Goal: Task Accomplishment & Management: Complete application form

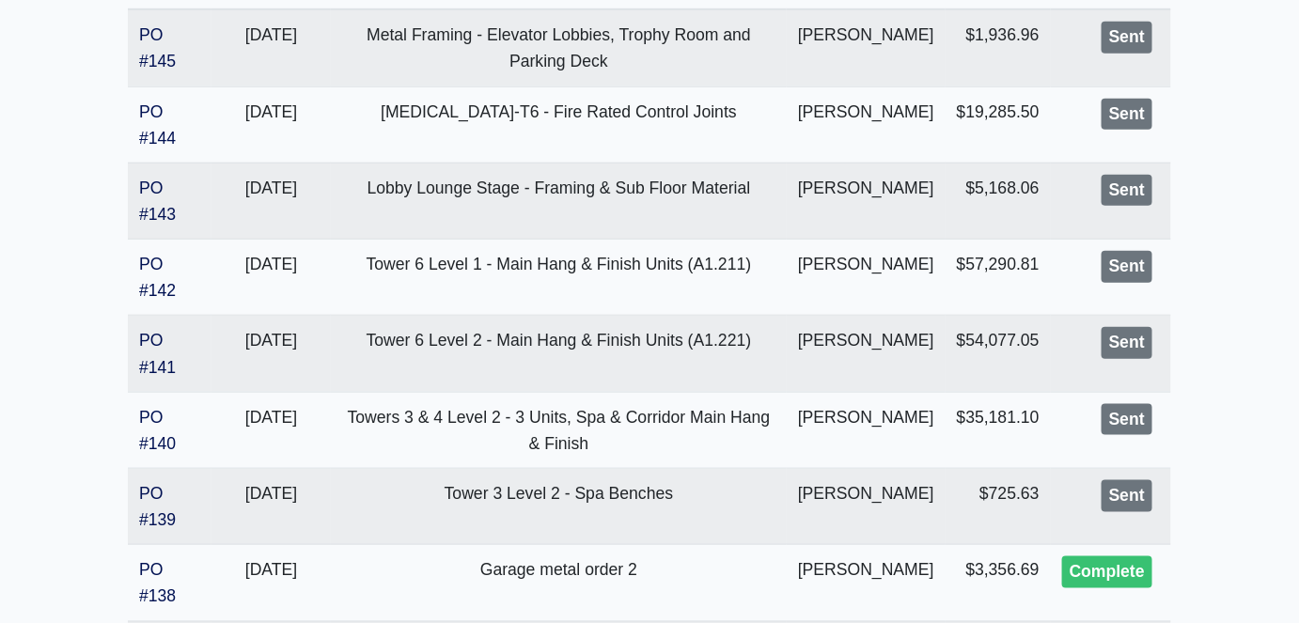
scroll to position [598, 0]
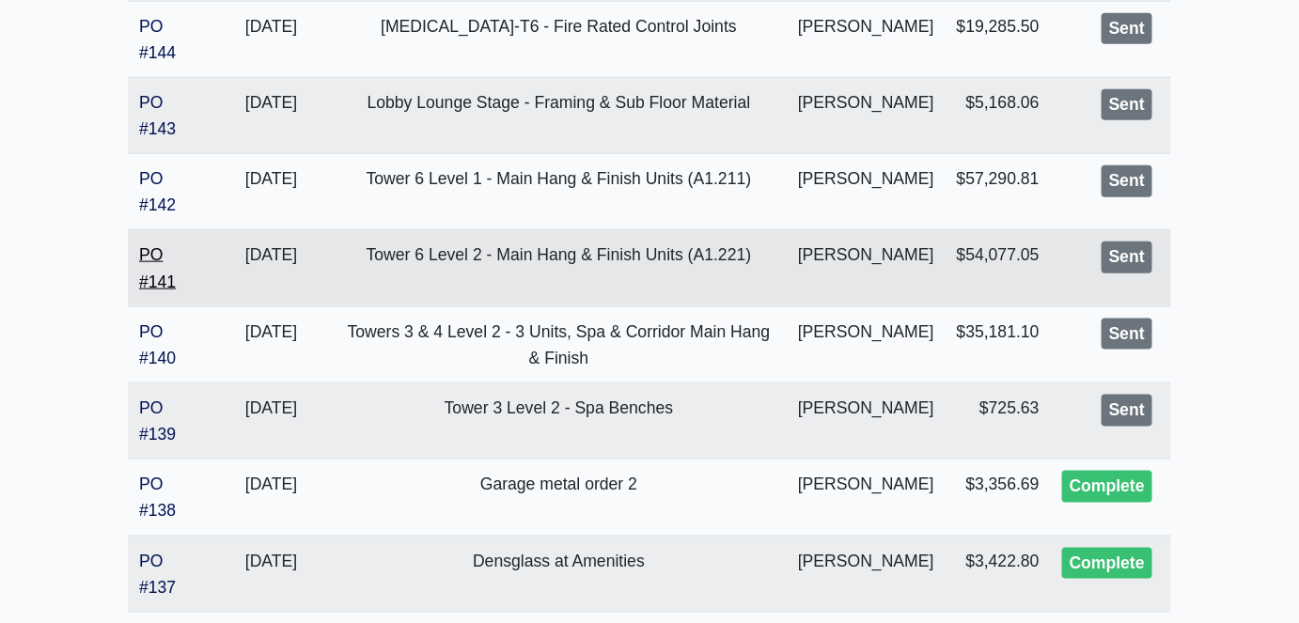
click at [154, 290] on link "PO #141" at bounding box center [157, 267] width 37 height 45
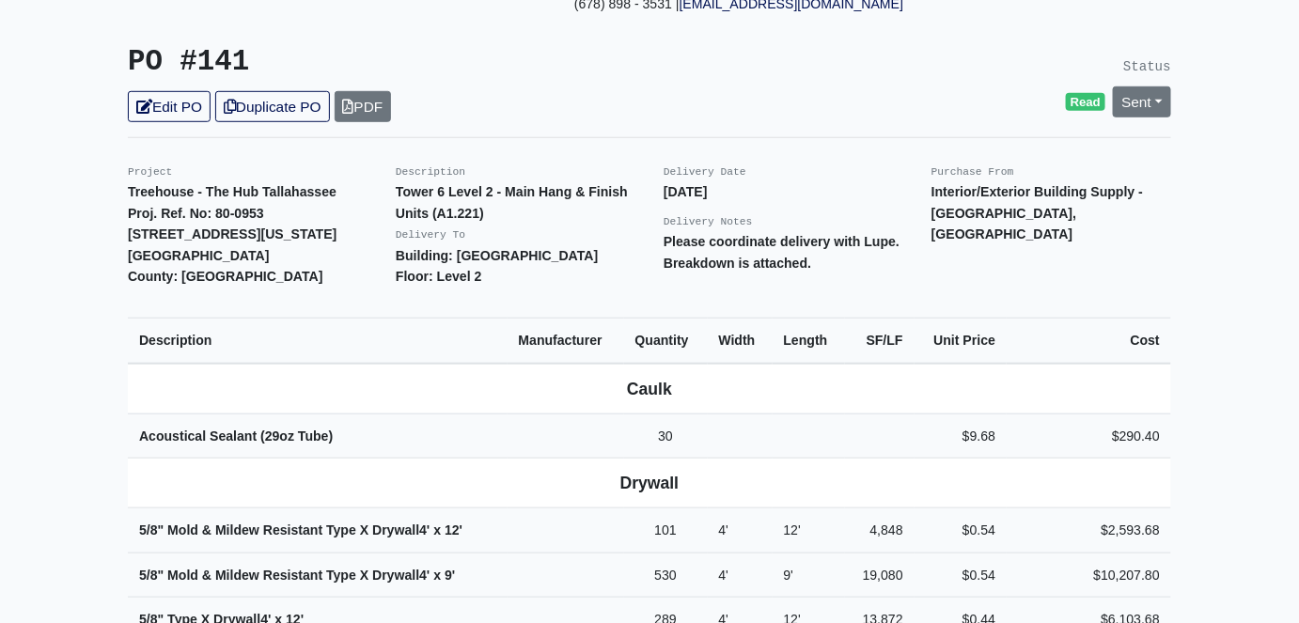
scroll to position [341, 0]
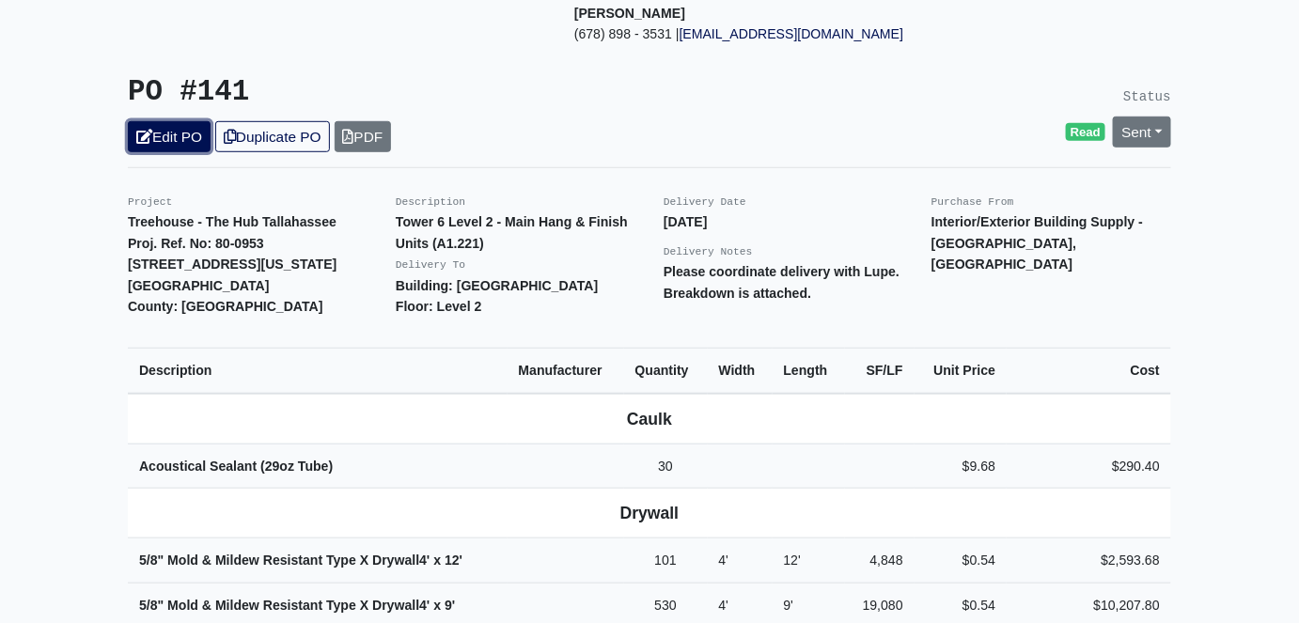
click at [181, 121] on link "Edit PO" at bounding box center [169, 136] width 83 height 31
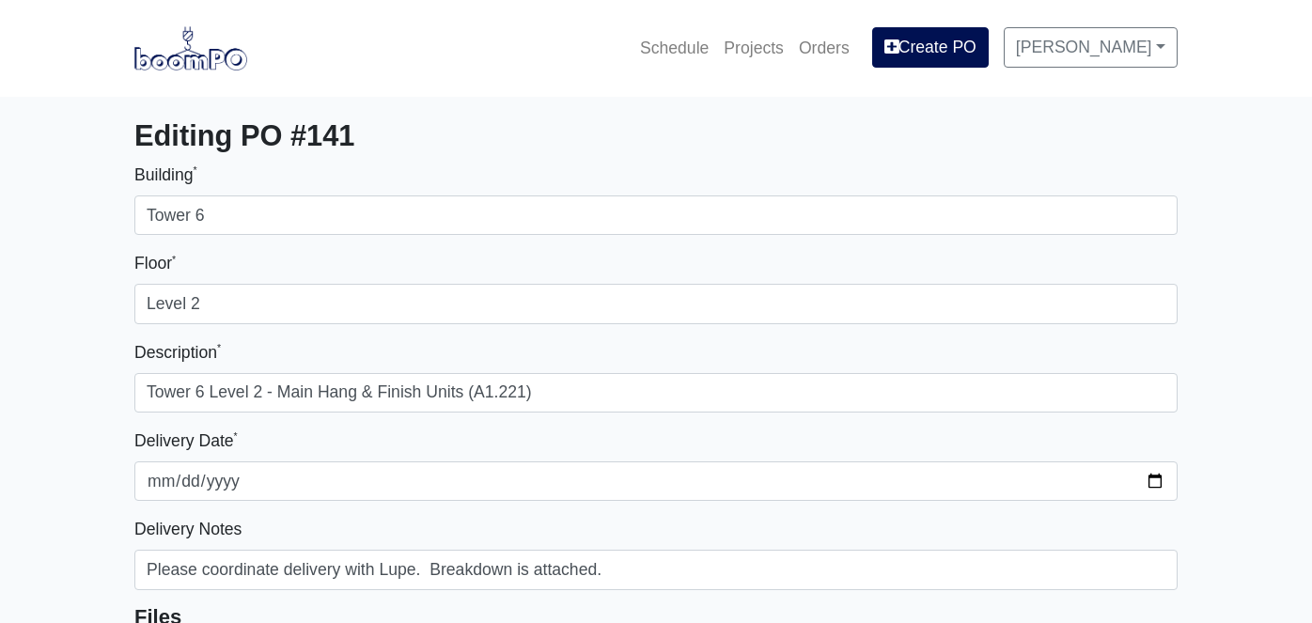
select select
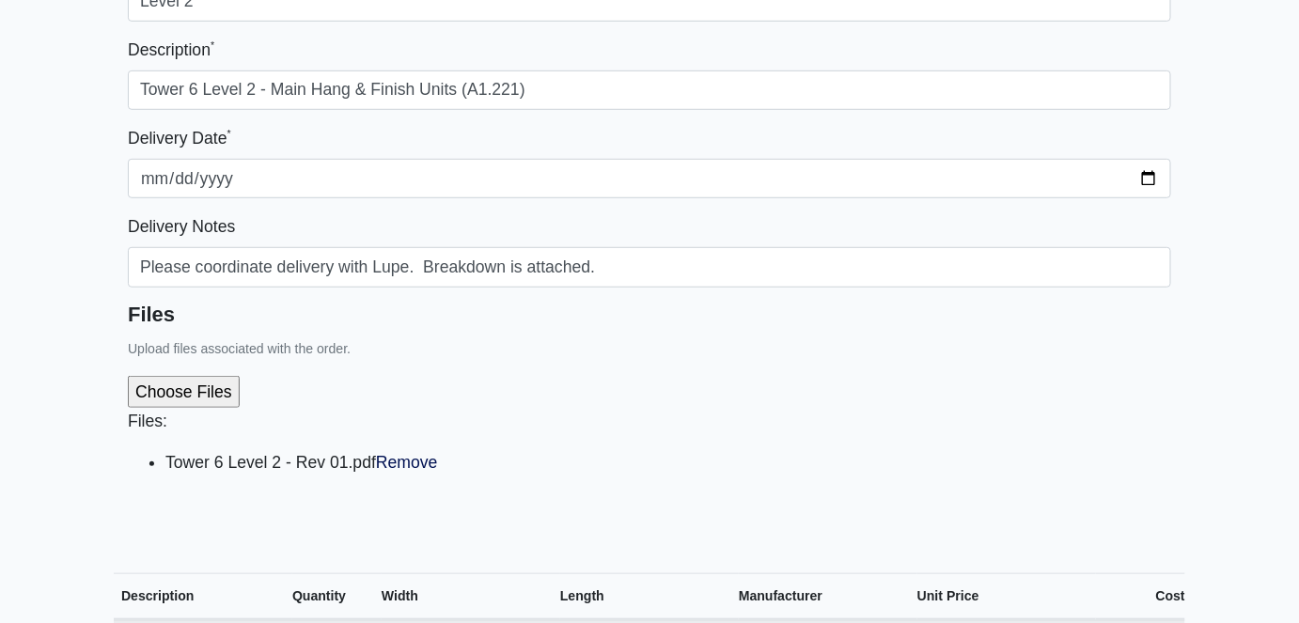
scroll to position [341, 0]
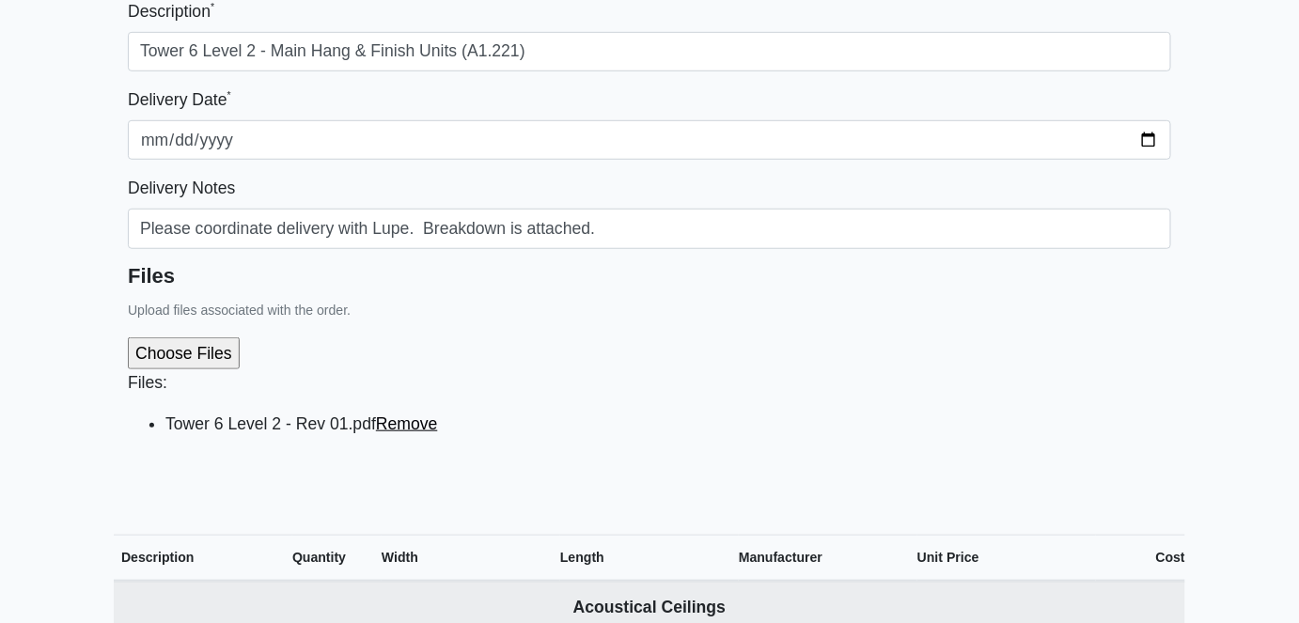
click at [390, 430] on link "Remove" at bounding box center [407, 424] width 62 height 19
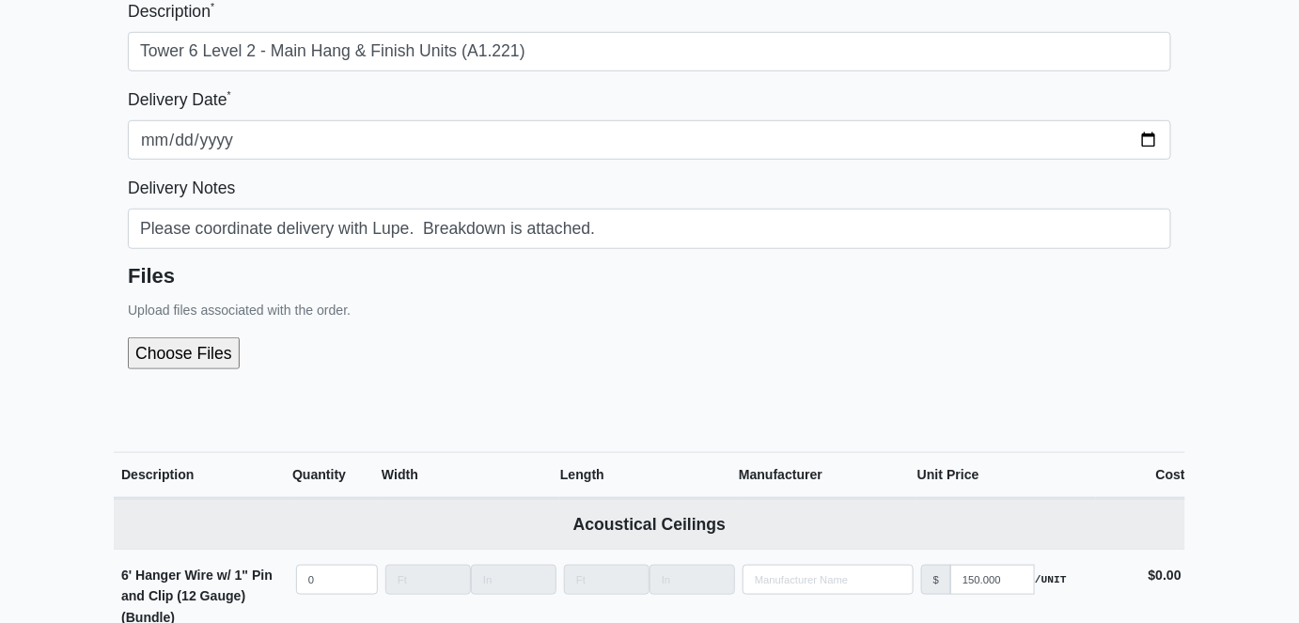
click at [190, 353] on input "file" at bounding box center [284, 354] width 313 height 32
type input "C:\fakepath\Tower 6 Level 2 - Rev 02.pdf"
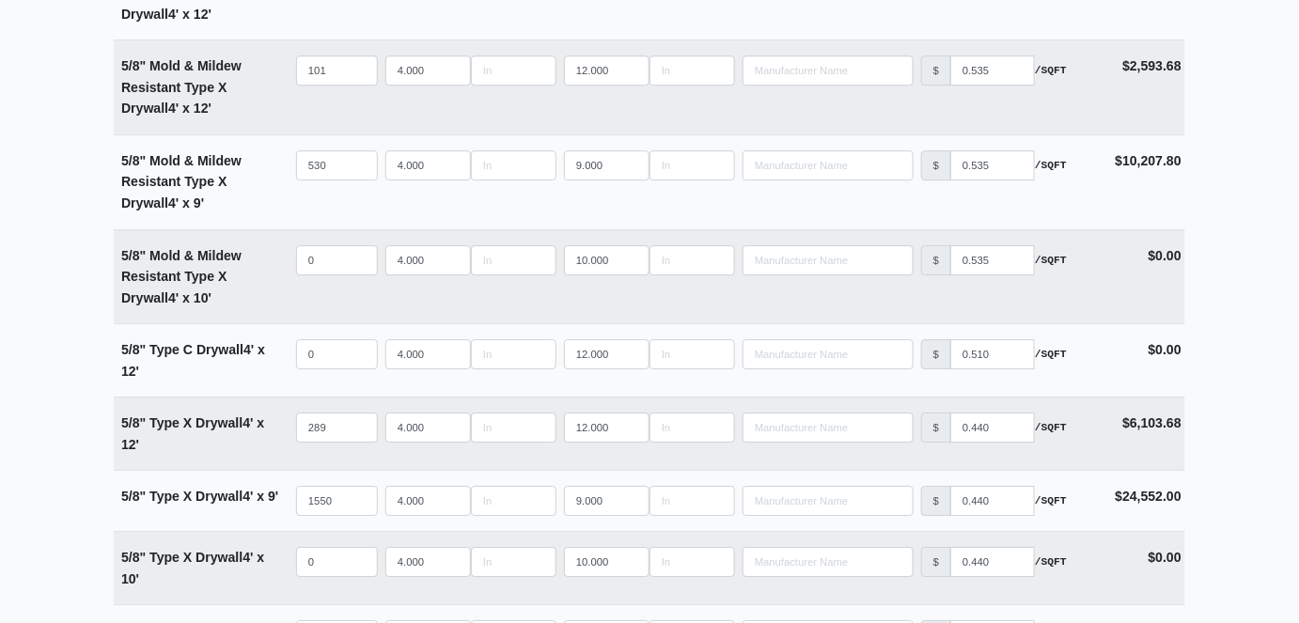
scroll to position [1795, 0]
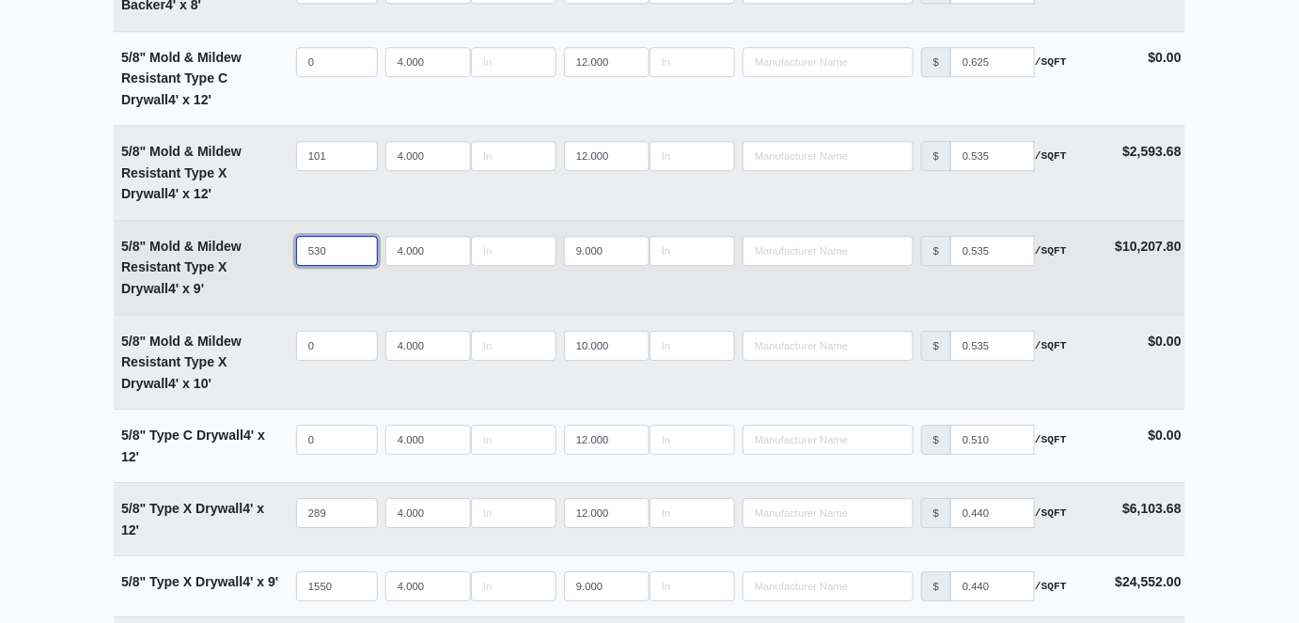
drag, startPoint x: 335, startPoint y: 251, endPoint x: 267, endPoint y: 245, distance: 67.9
click at [267, 245] on tr "5/8" Mold & Mildew Resistant Type X Drywall 4' x 9' Qty 530 Width 4.000 Length …" at bounding box center [650, 267] width 1072 height 95
type input "5"
select select
type input "55"
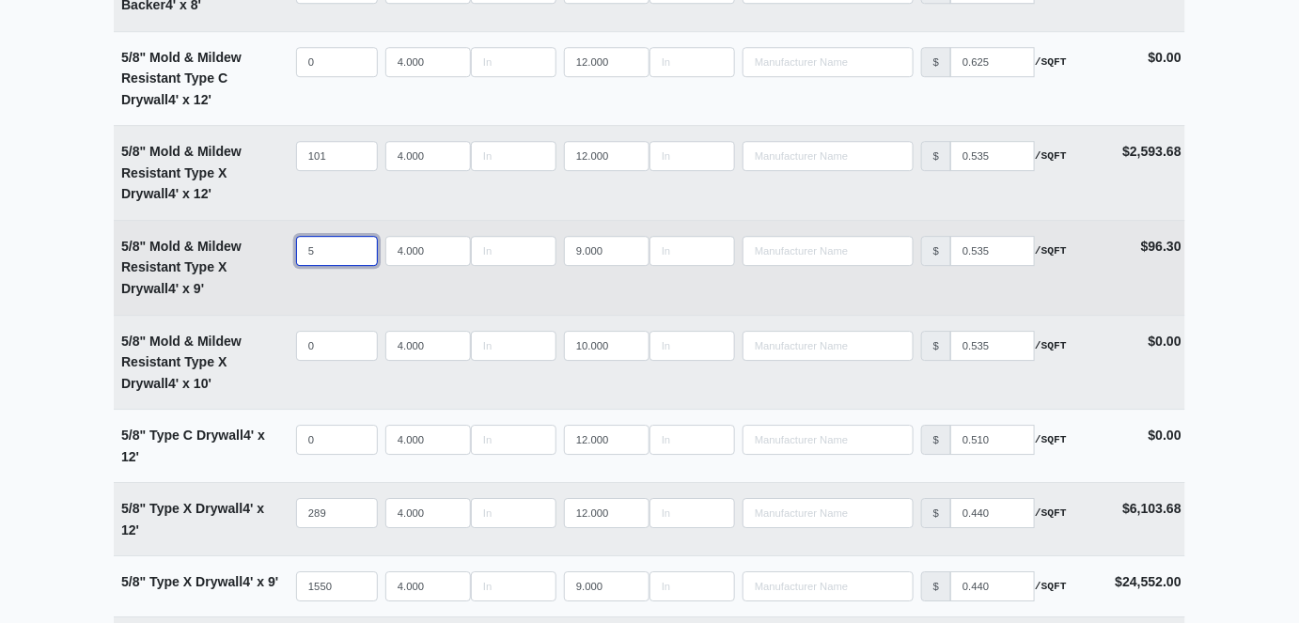
select select
type input "555"
select select
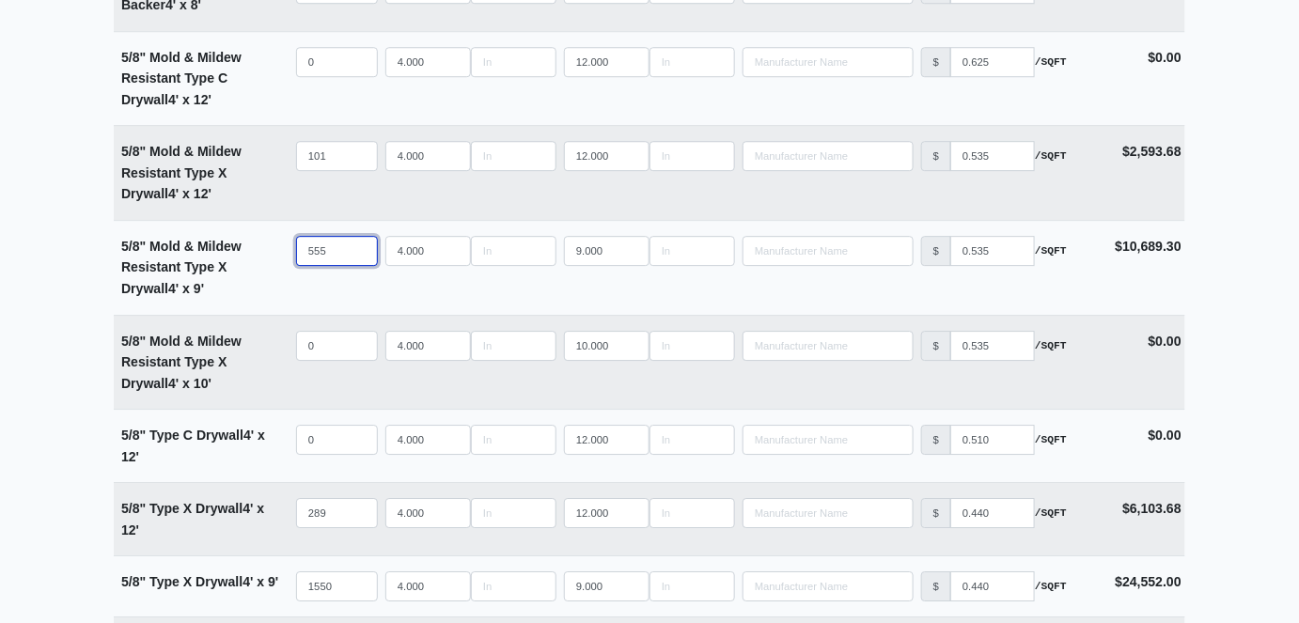
type input "555"
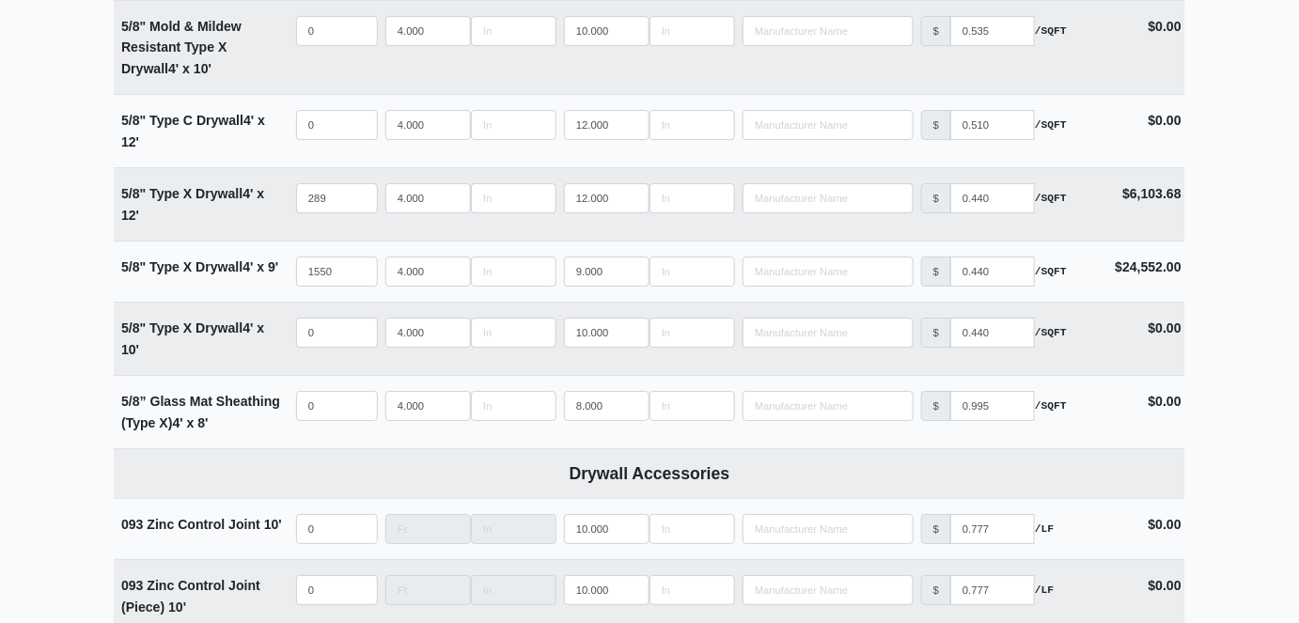
scroll to position [2136, 0]
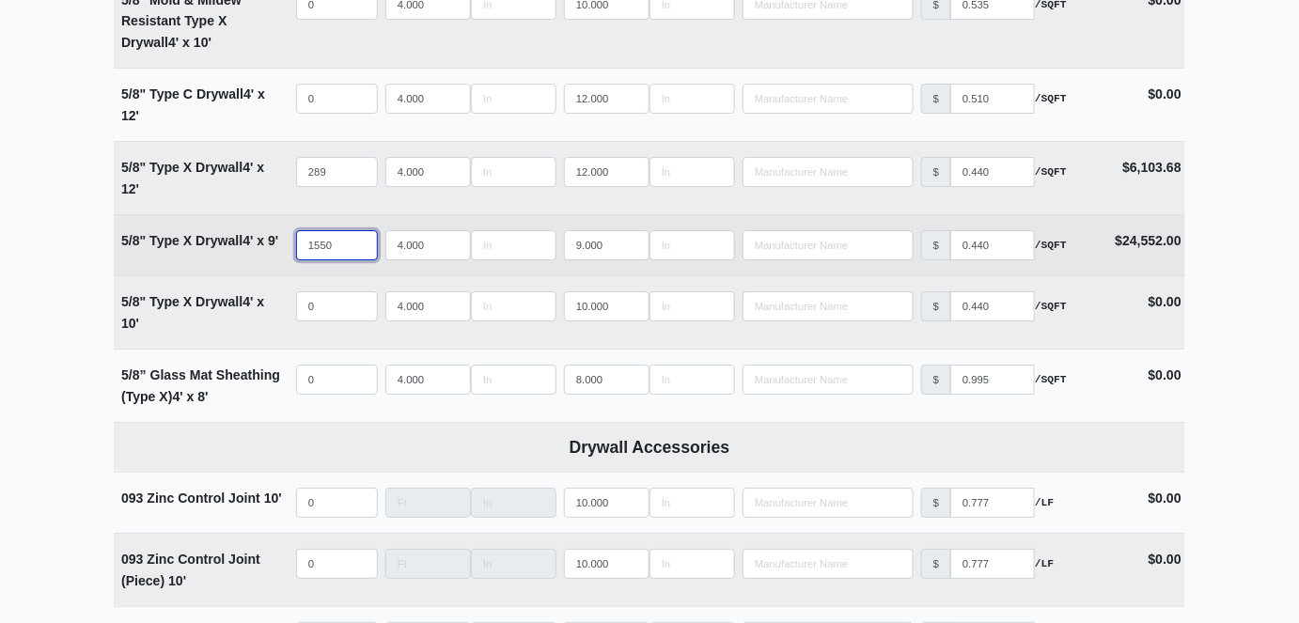
drag, startPoint x: 336, startPoint y: 242, endPoint x: 297, endPoint y: 243, distance: 38.6
click at [297, 243] on input "1550" at bounding box center [337, 245] width 82 height 30
type input "1"
select select
type input "15"
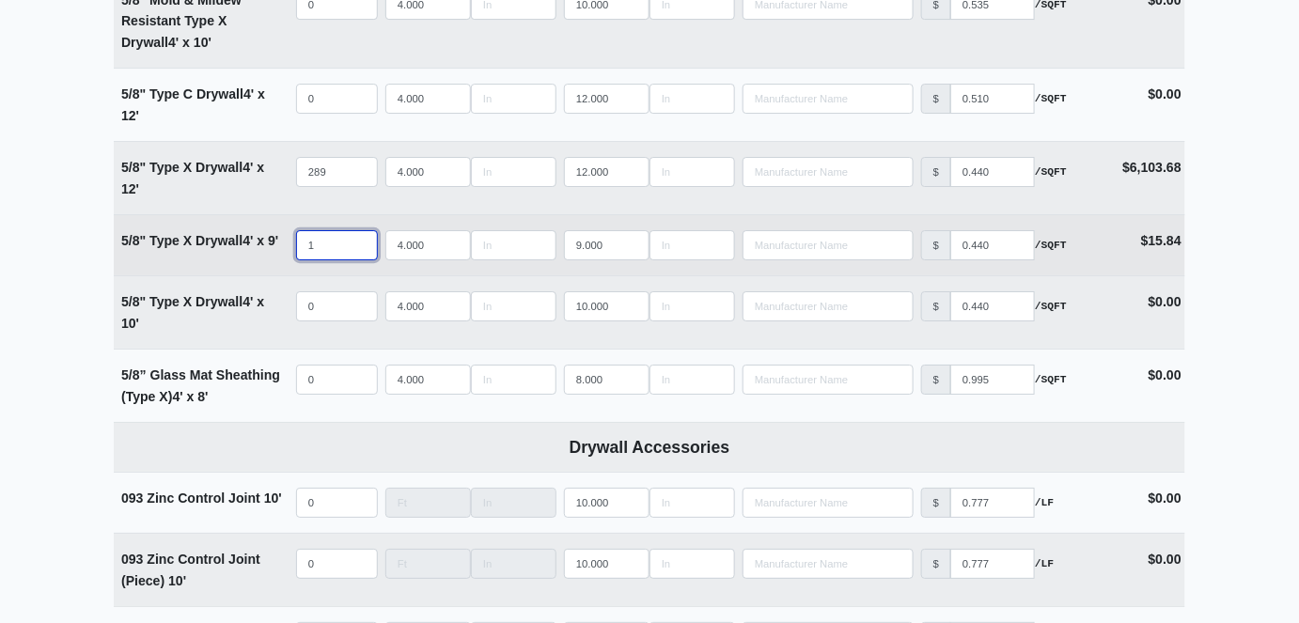
select select
type input "157"
select select
type input "1578"
select select
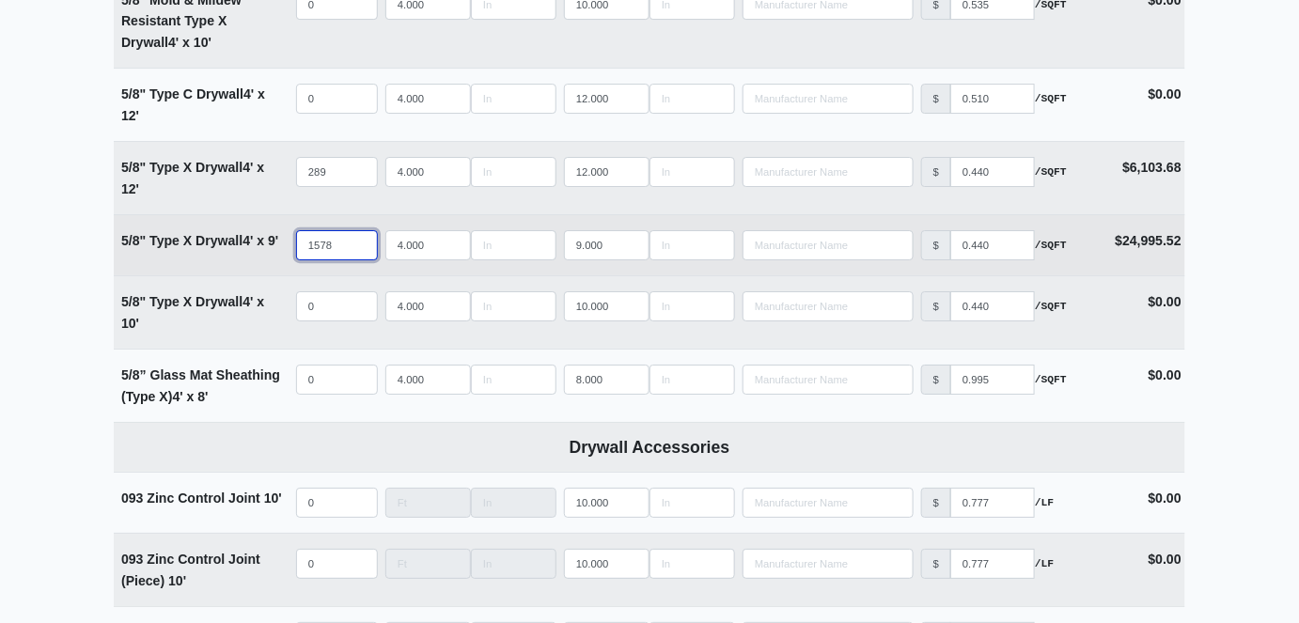
type input "1578"
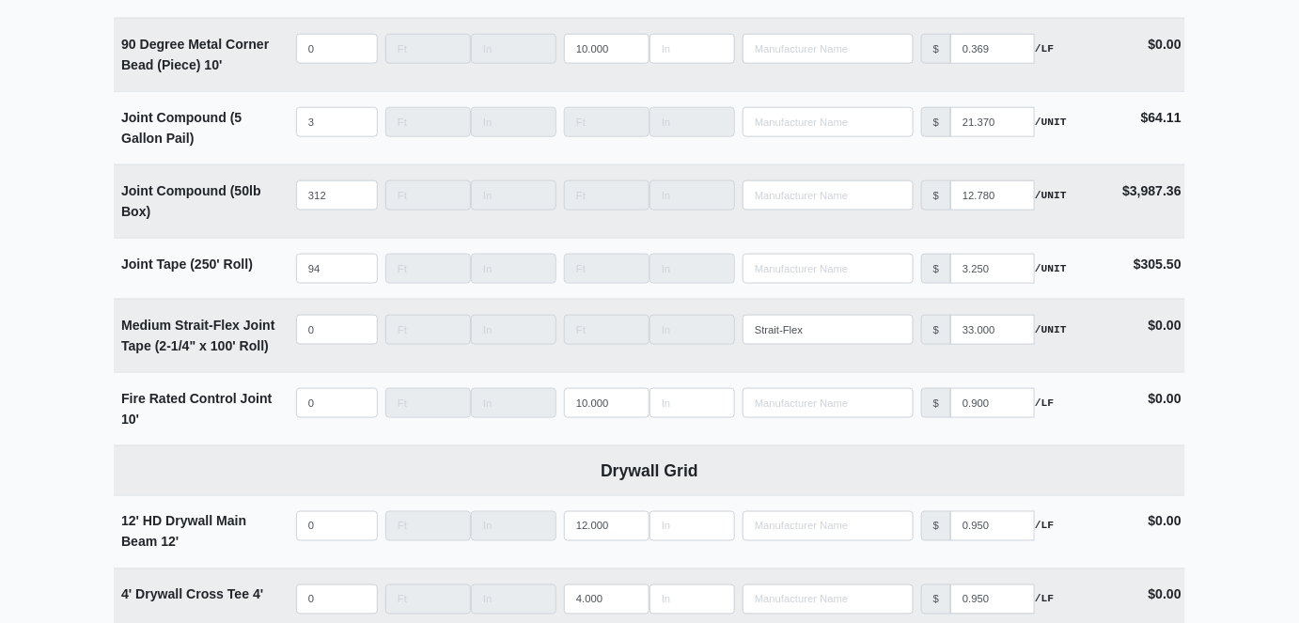
scroll to position [3076, 0]
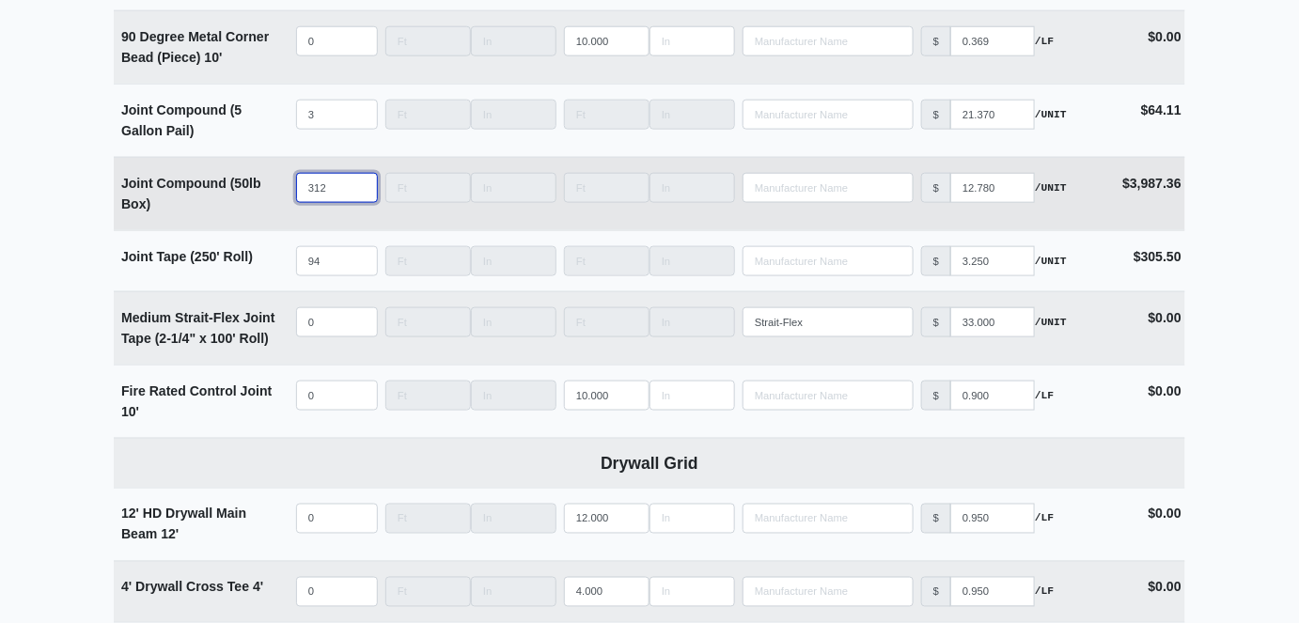
type input "313"
select select
click at [358, 181] on input "313" at bounding box center [337, 188] width 82 height 30
type input "314"
select select
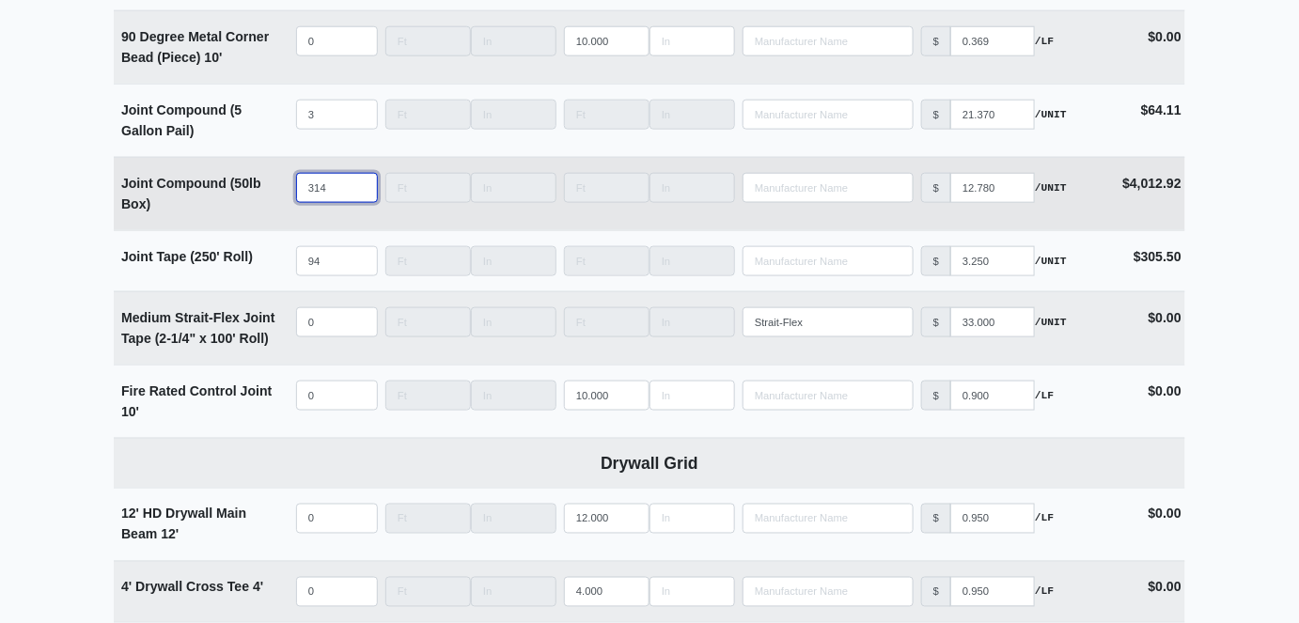
click at [358, 181] on input "314" at bounding box center [337, 188] width 82 height 30
type input "315"
select select
click at [358, 182] on input "315" at bounding box center [337, 188] width 82 height 30
type input "316"
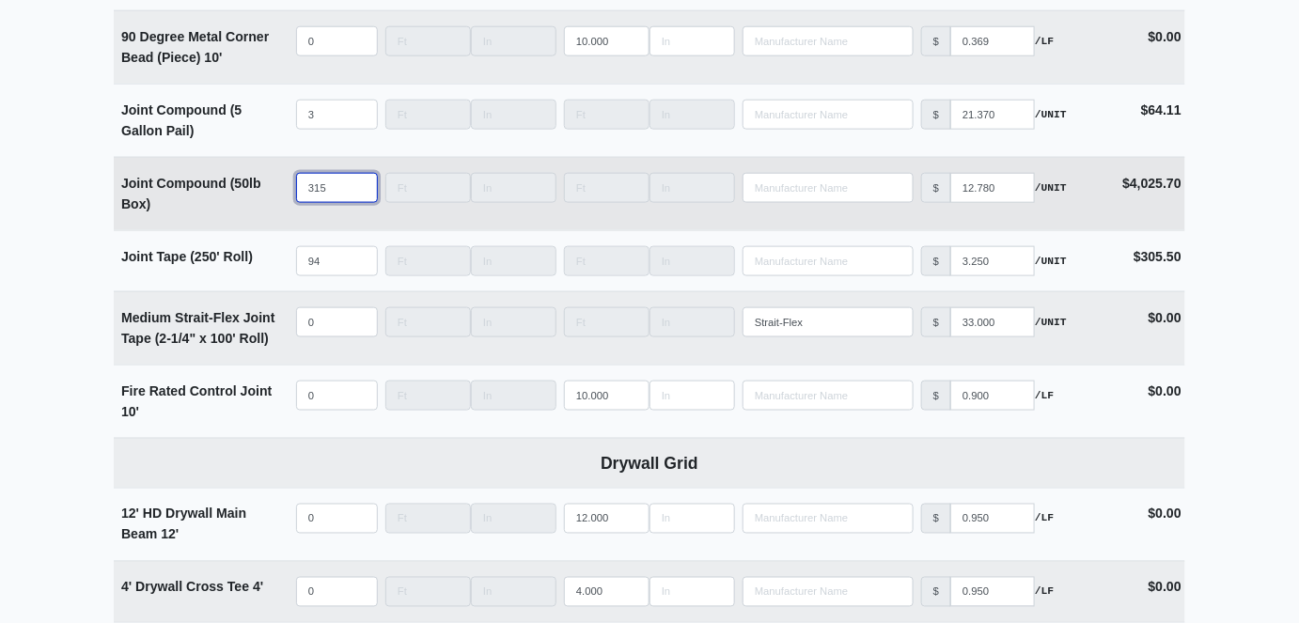
select select
click at [358, 182] on input "316" at bounding box center [337, 188] width 82 height 30
type input "317"
select select
click at [358, 182] on input "317" at bounding box center [337, 188] width 82 height 30
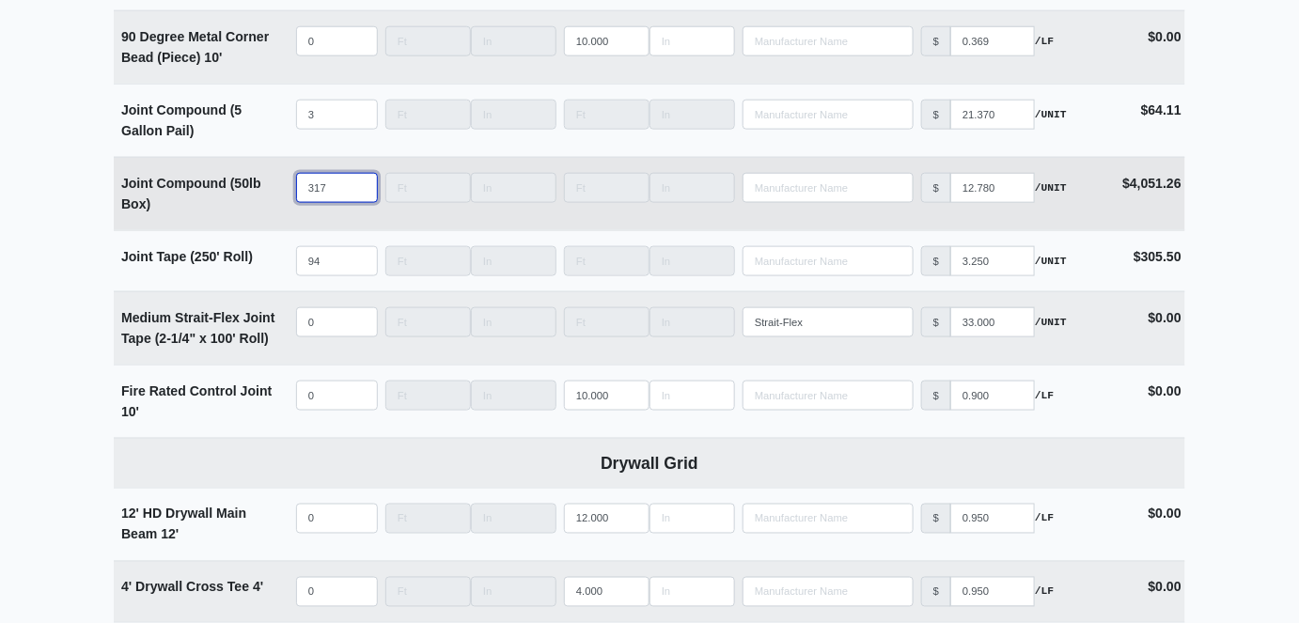
type input "318"
select select
click at [358, 182] on input "318" at bounding box center [337, 188] width 82 height 30
type input "319"
select select
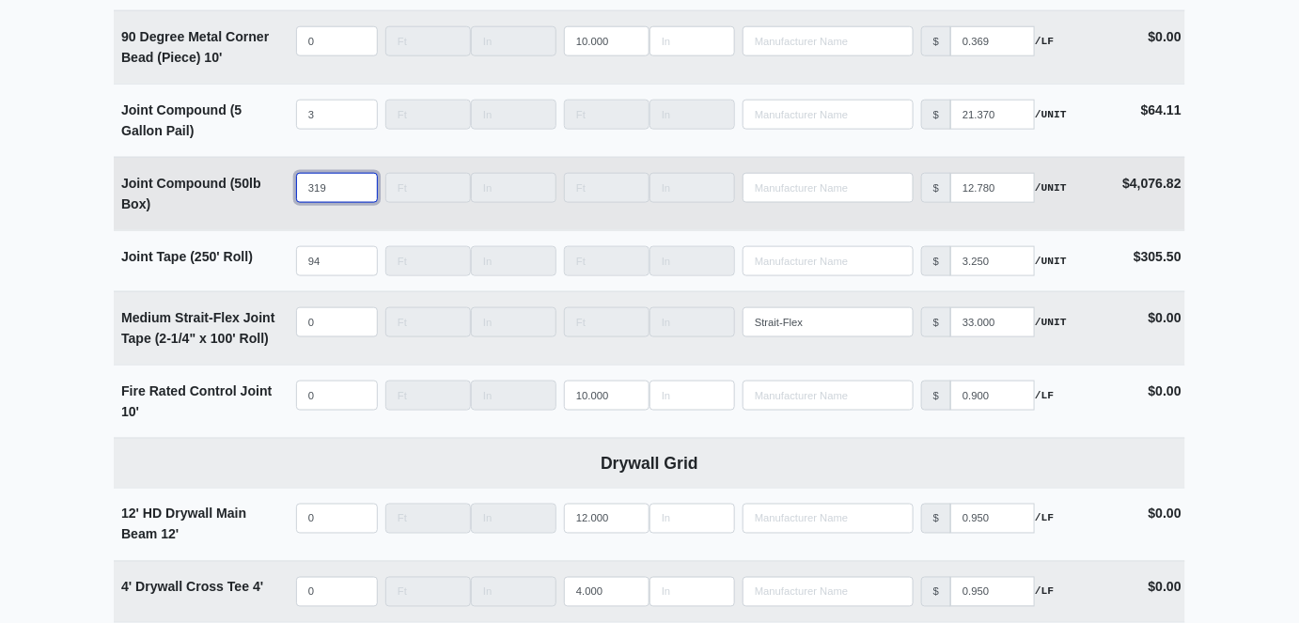
type input "319"
click at [358, 182] on input "319" at bounding box center [337, 188] width 82 height 30
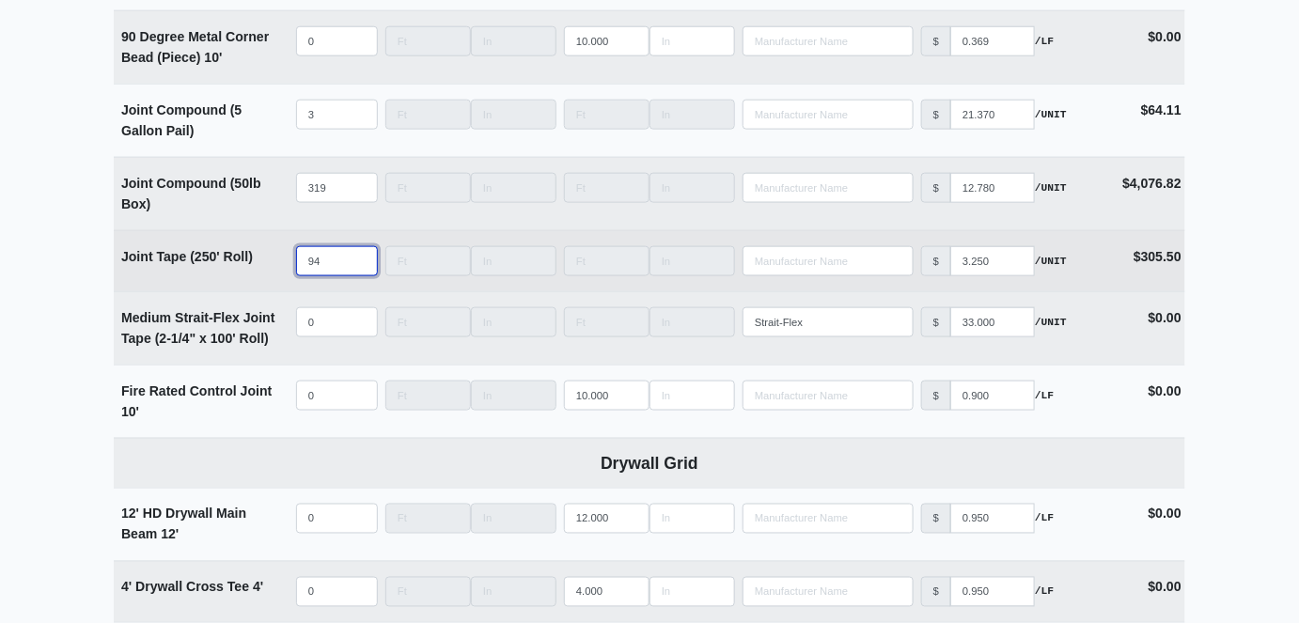
type input "95"
select select
click at [361, 257] on input "95" at bounding box center [337, 261] width 82 height 30
type input "96"
select select
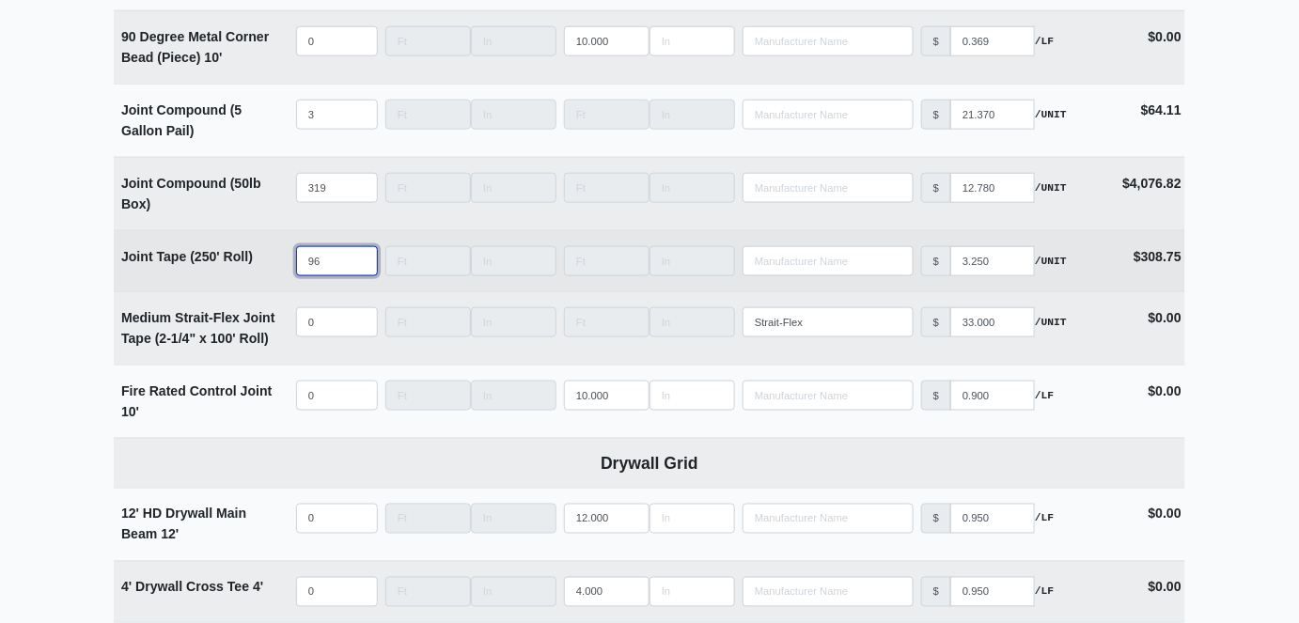
type input "96"
click at [361, 257] on input "96" at bounding box center [337, 261] width 82 height 30
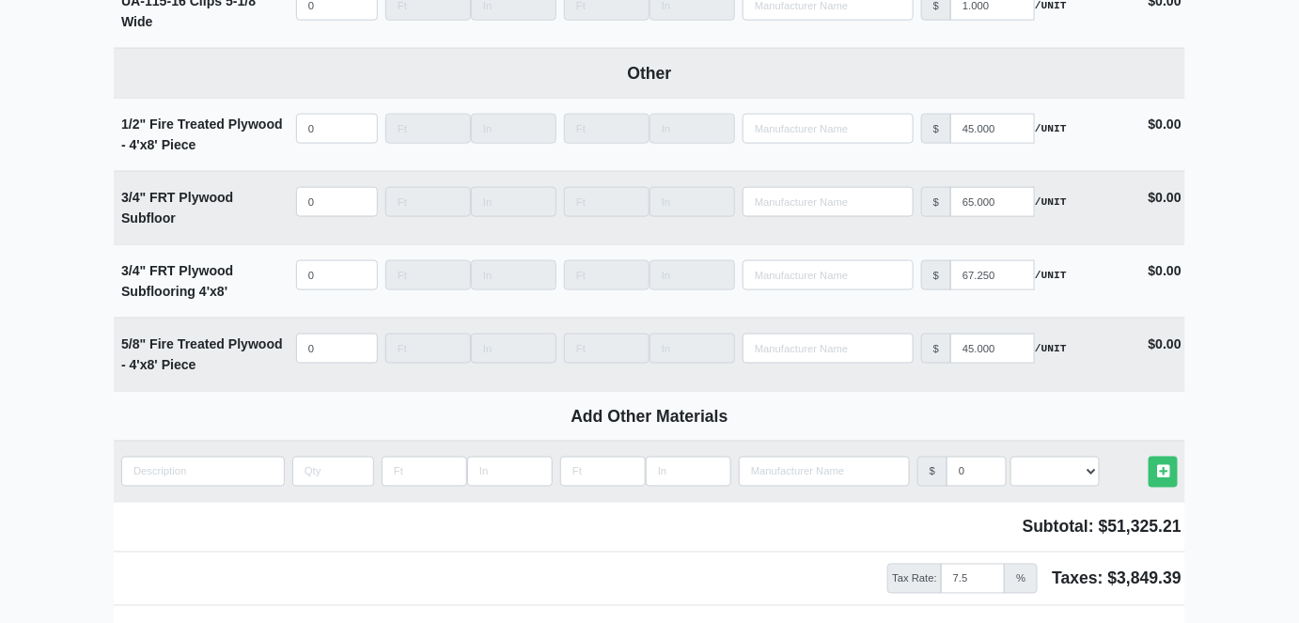
scroll to position [10456, 0]
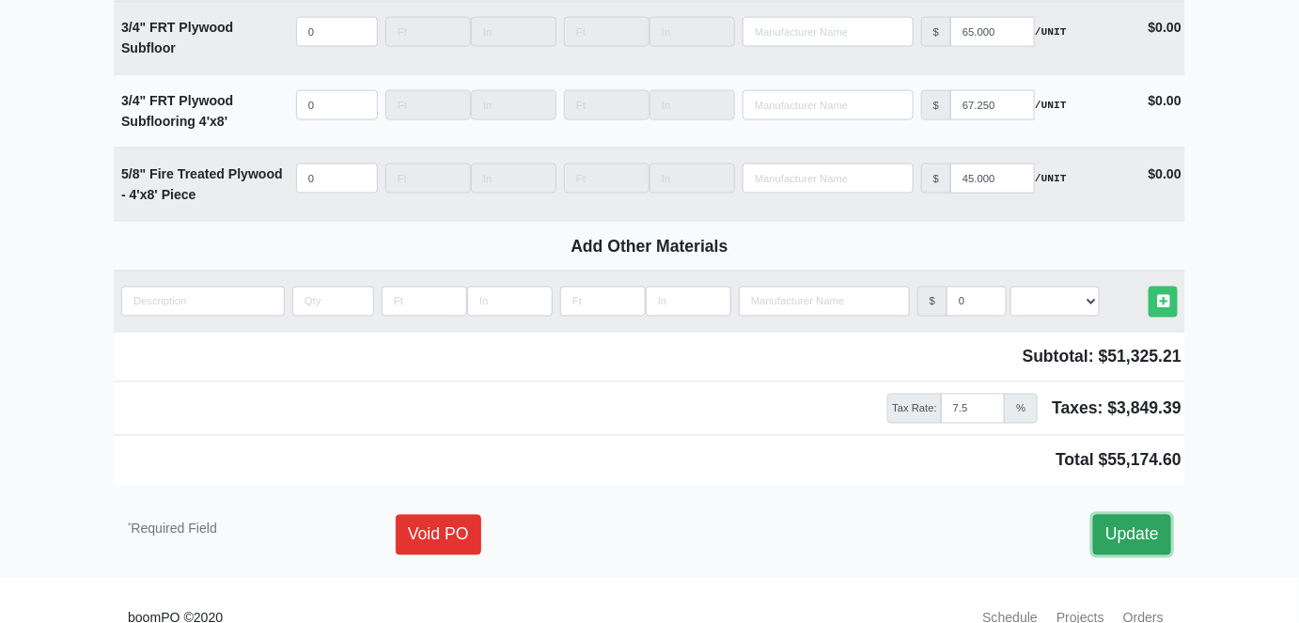
click at [1136, 515] on link "Update" at bounding box center [1132, 534] width 78 height 39
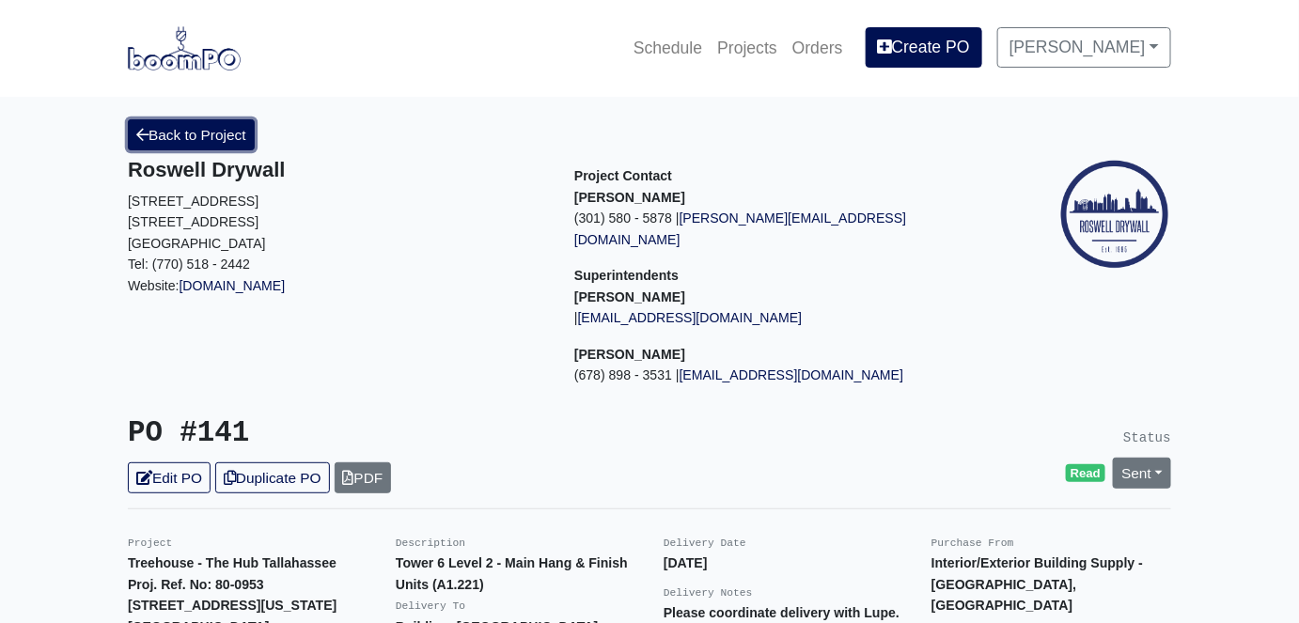
click at [184, 139] on link "Back to Project" at bounding box center [191, 134] width 127 height 31
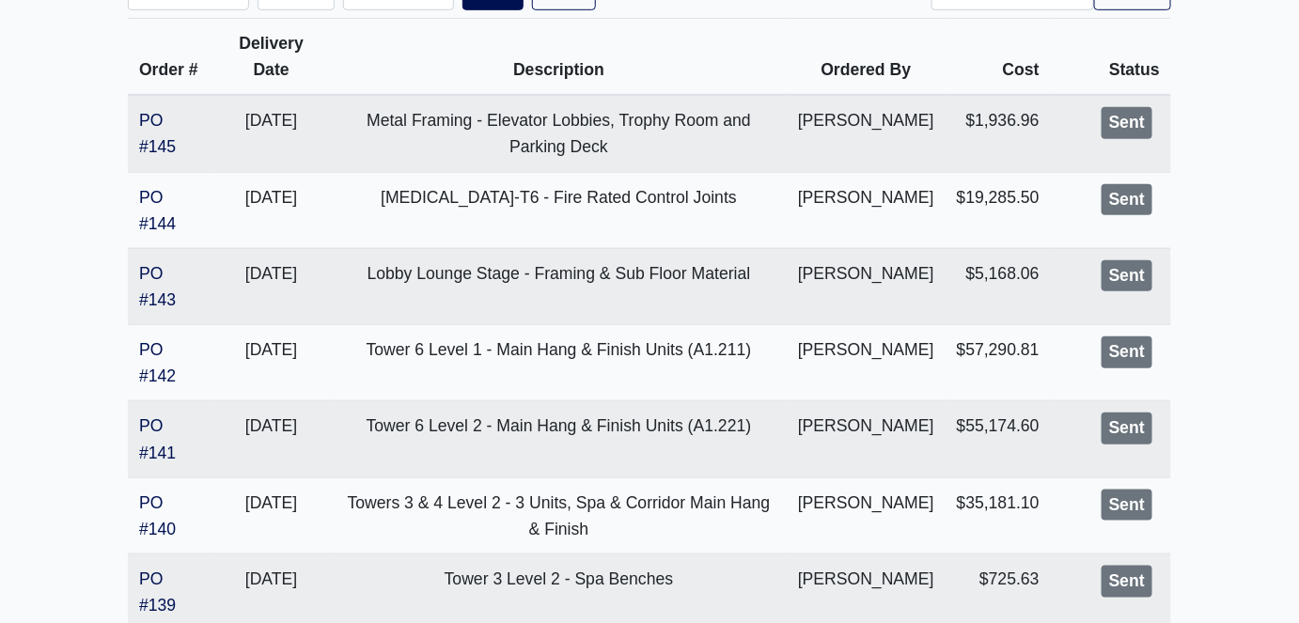
scroll to position [512, 0]
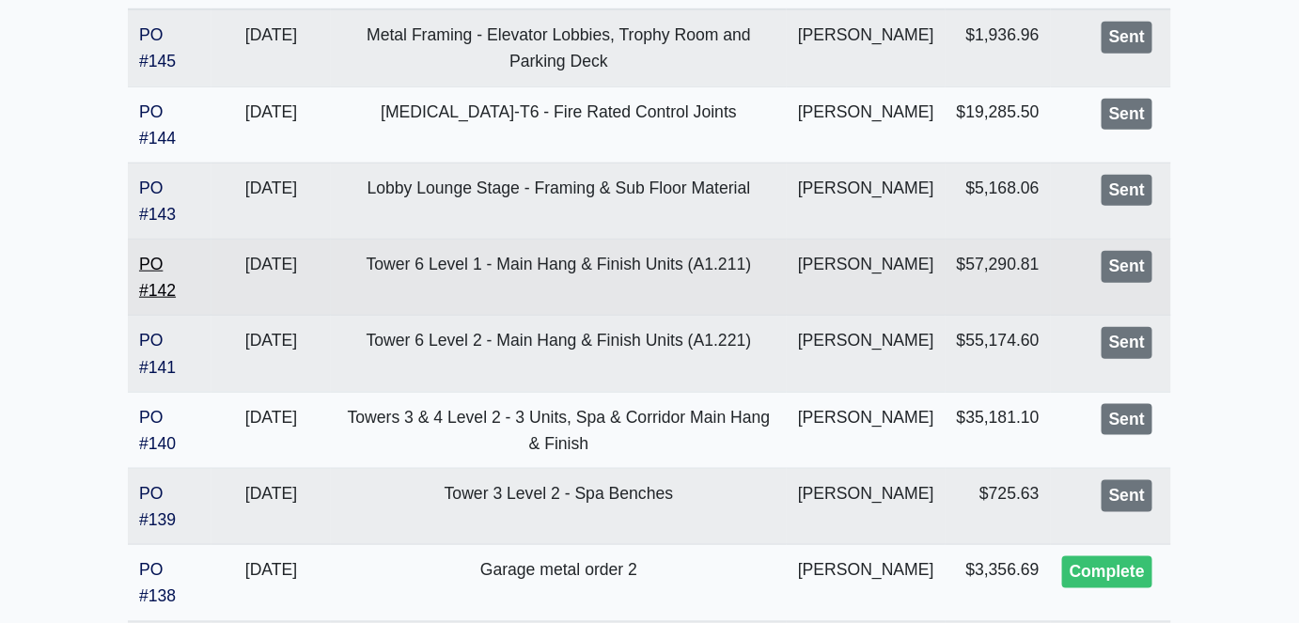
click at [165, 300] on link "PO #142" at bounding box center [157, 277] width 37 height 45
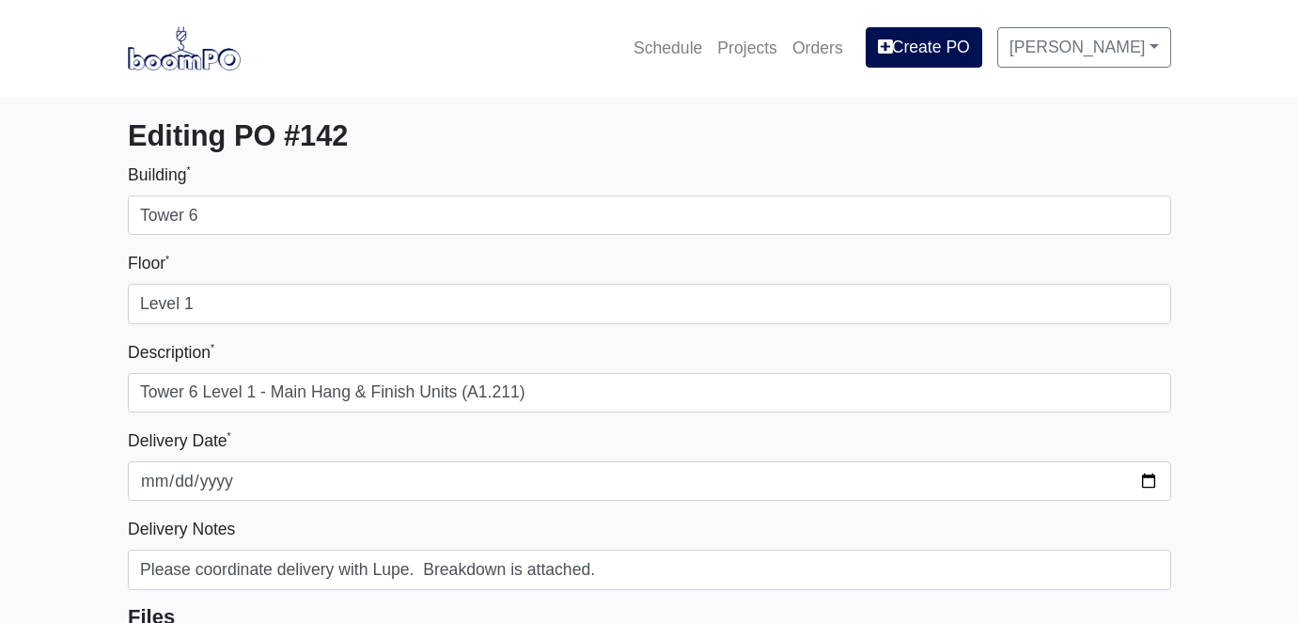
select select
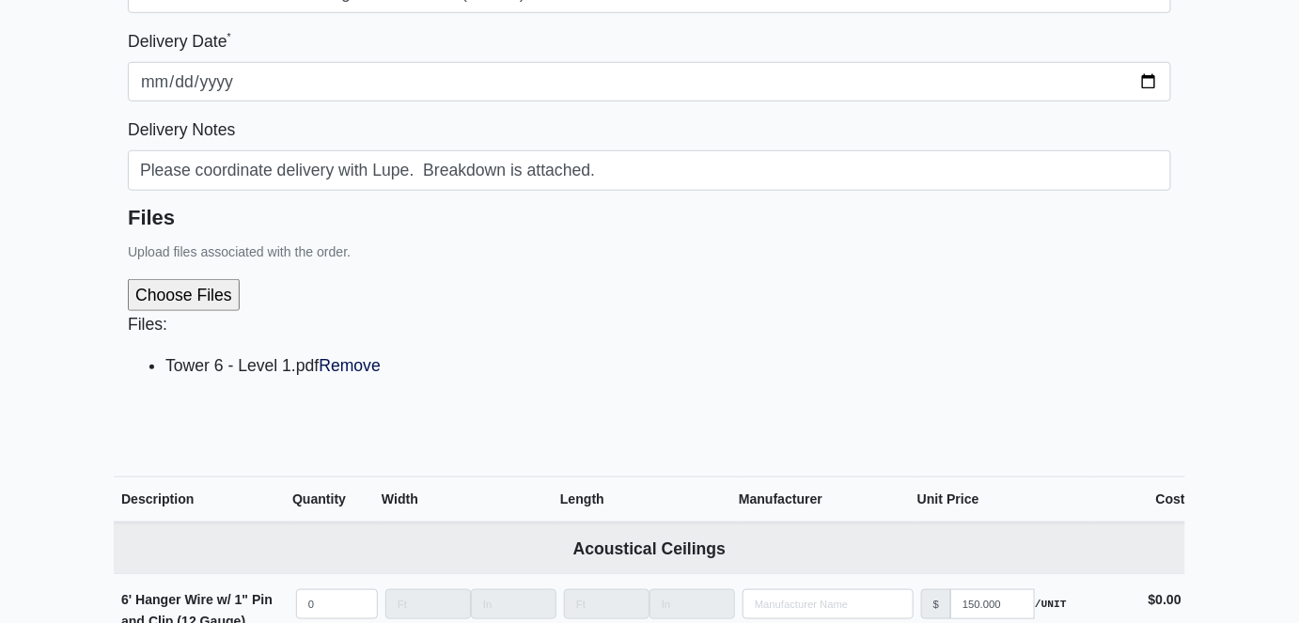
scroll to position [427, 0]
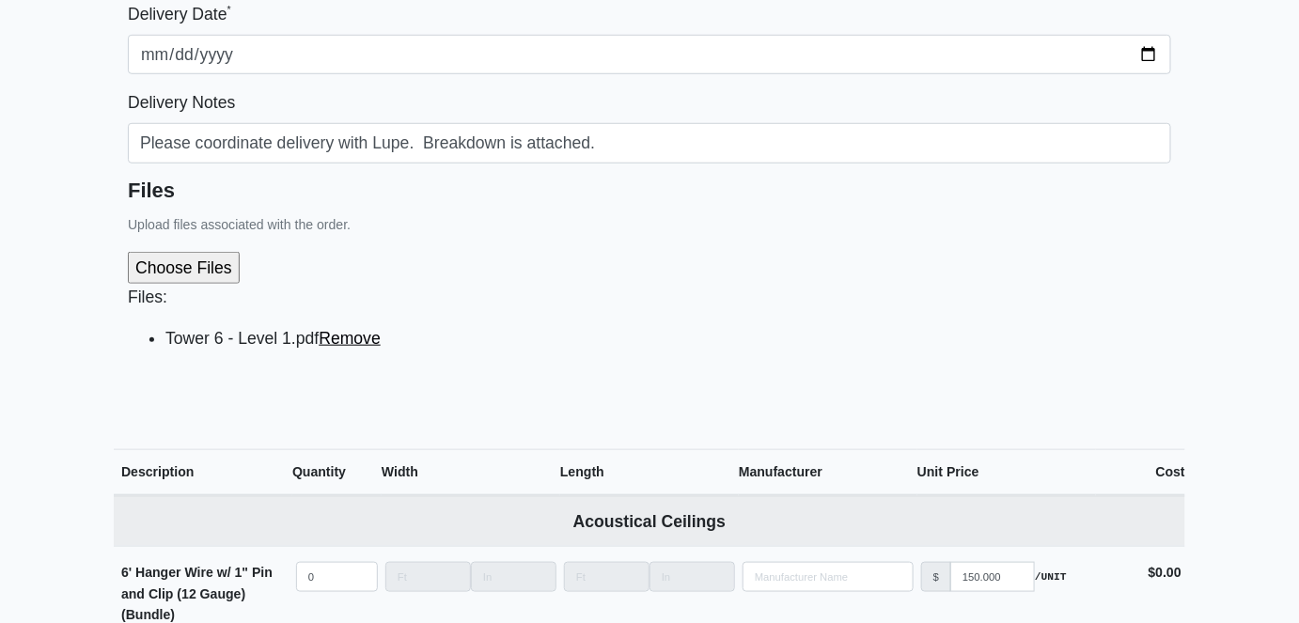
click at [358, 337] on link "Remove" at bounding box center [350, 338] width 62 height 19
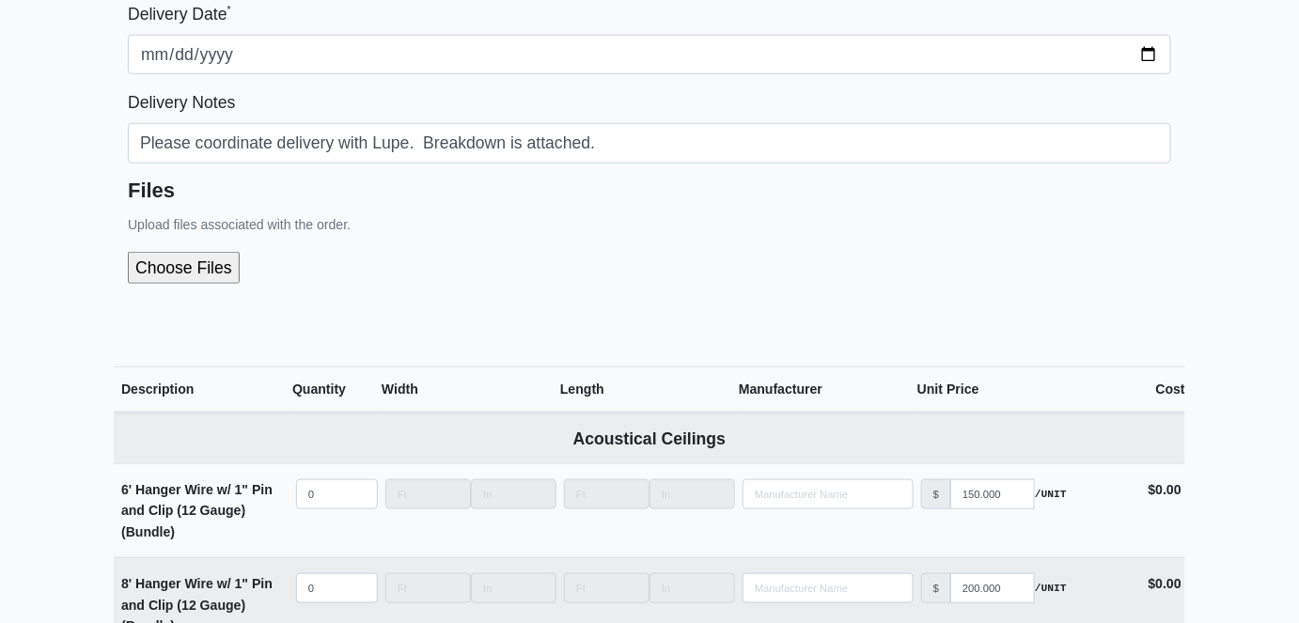
click at [211, 263] on input "file" at bounding box center [284, 268] width 313 height 32
type input "C:\fakepath\Tower 6 Level 1 - Rev 01.pdf"
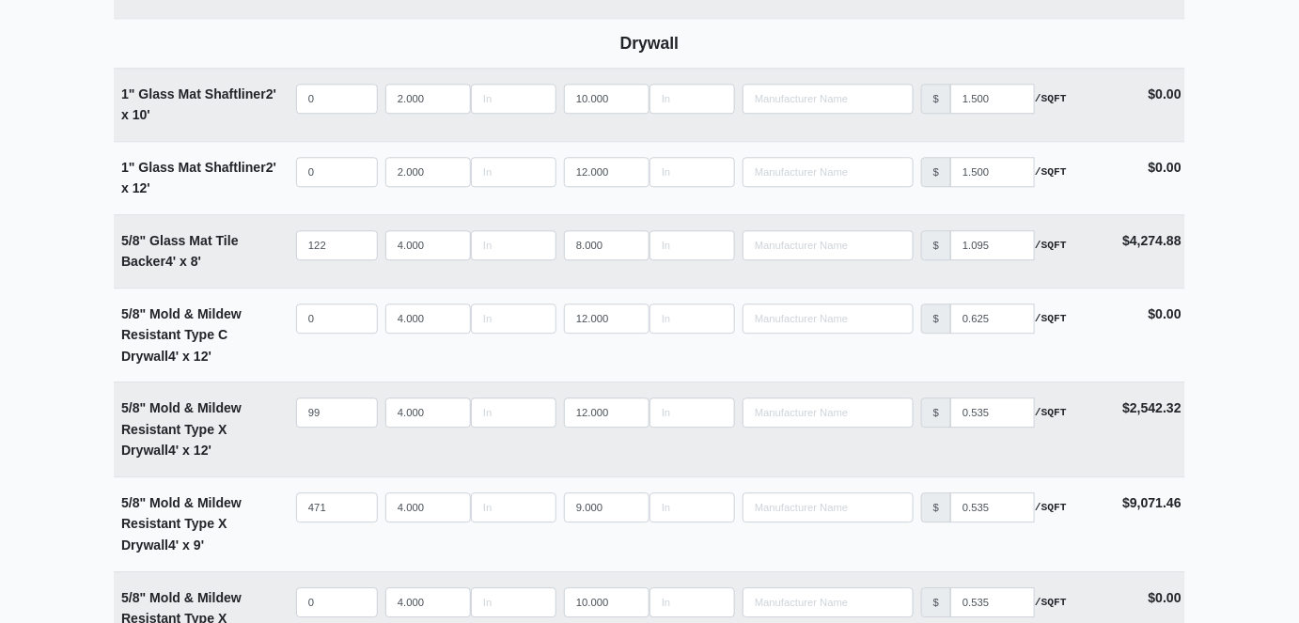
scroll to position [1709, 0]
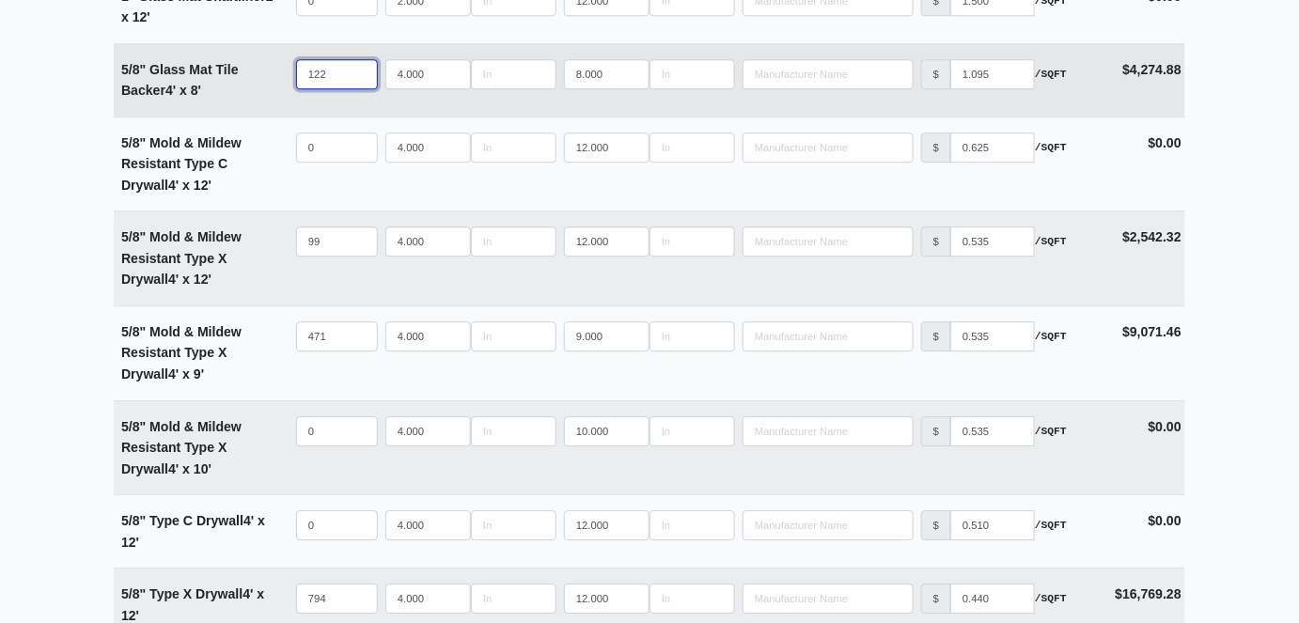
drag, startPoint x: 334, startPoint y: 69, endPoint x: 279, endPoint y: 73, distance: 54.7
click at [279, 73] on tr "5/8" Glass Mat Tile Backer 4' x 8' Qty 122 Width 4.000 Length 8.000 Manufacture…" at bounding box center [650, 79] width 1072 height 73
type input "0"
select select
drag, startPoint x: 332, startPoint y: 70, endPoint x: 306, endPoint y: 73, distance: 26.6
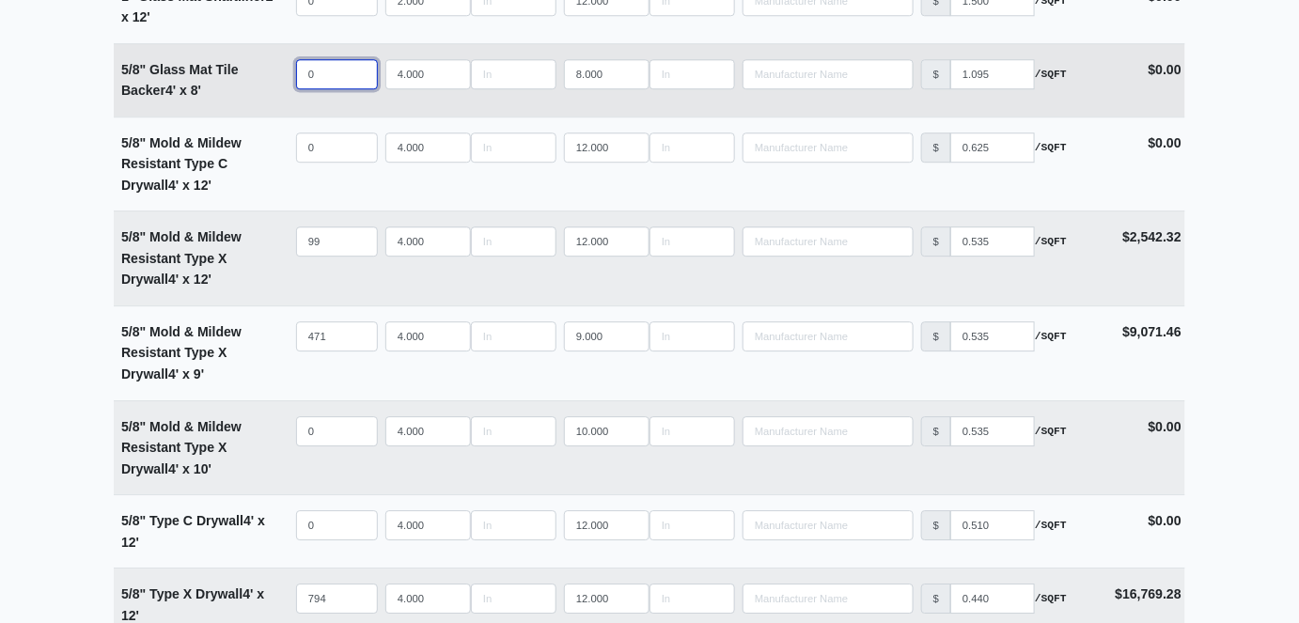
click at [306, 73] on input "0" at bounding box center [337, 74] width 82 height 30
type input "1"
select select
type input "12"
select select
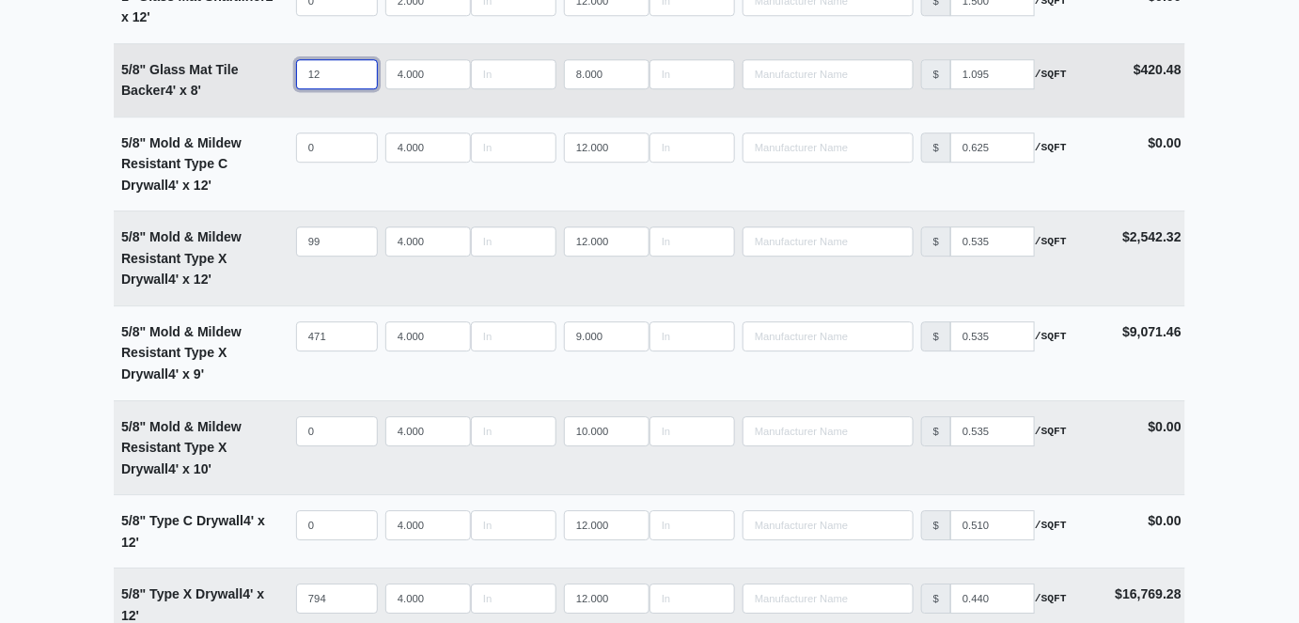
type input "122"
select select
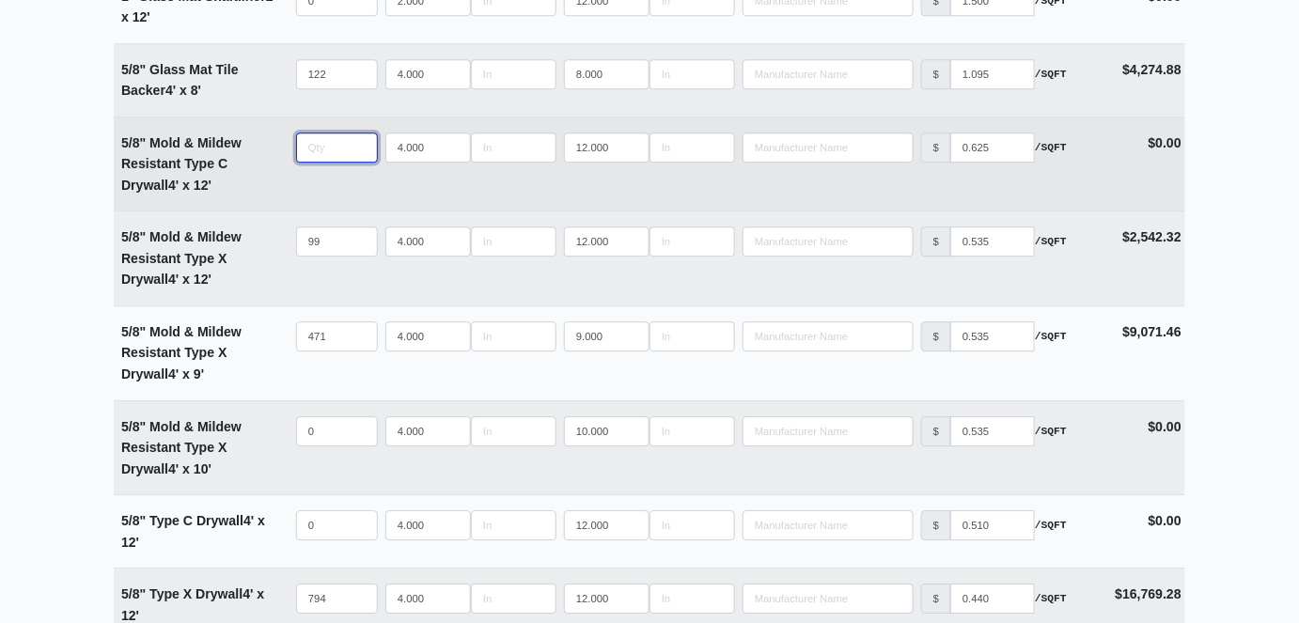
click at [336, 150] on input "quantity" at bounding box center [337, 148] width 82 height 30
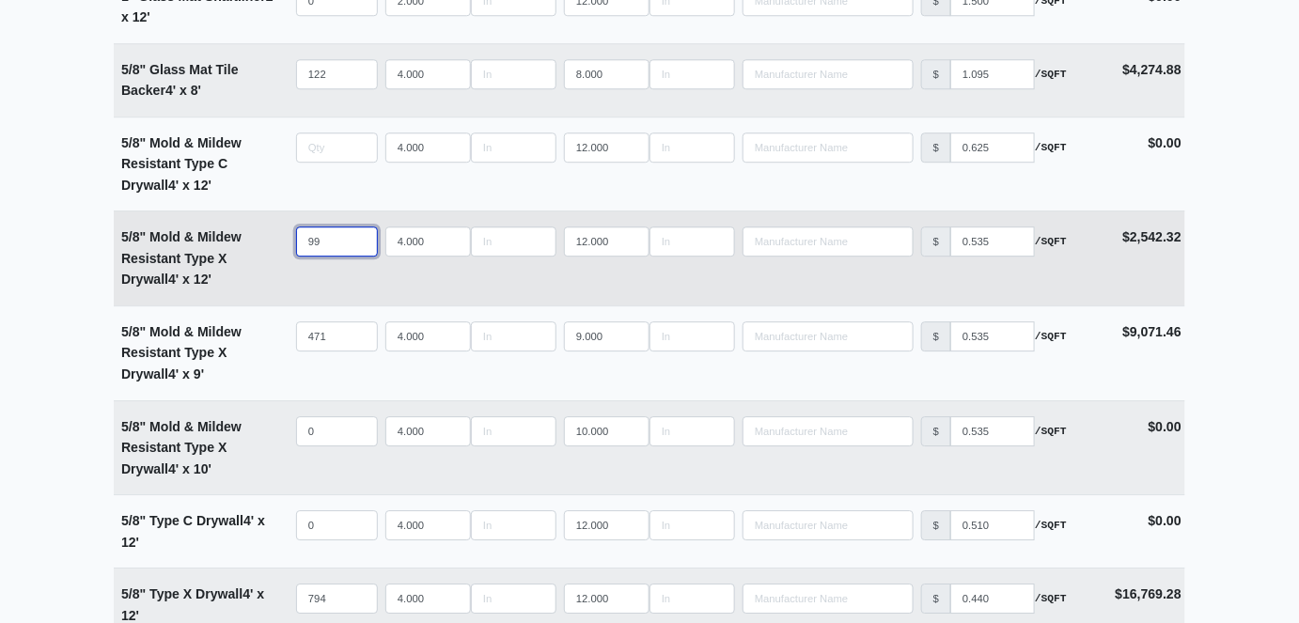
type input "0"
type input "98"
select select
click at [358, 243] on input "98" at bounding box center [337, 242] width 82 height 30
type input "97"
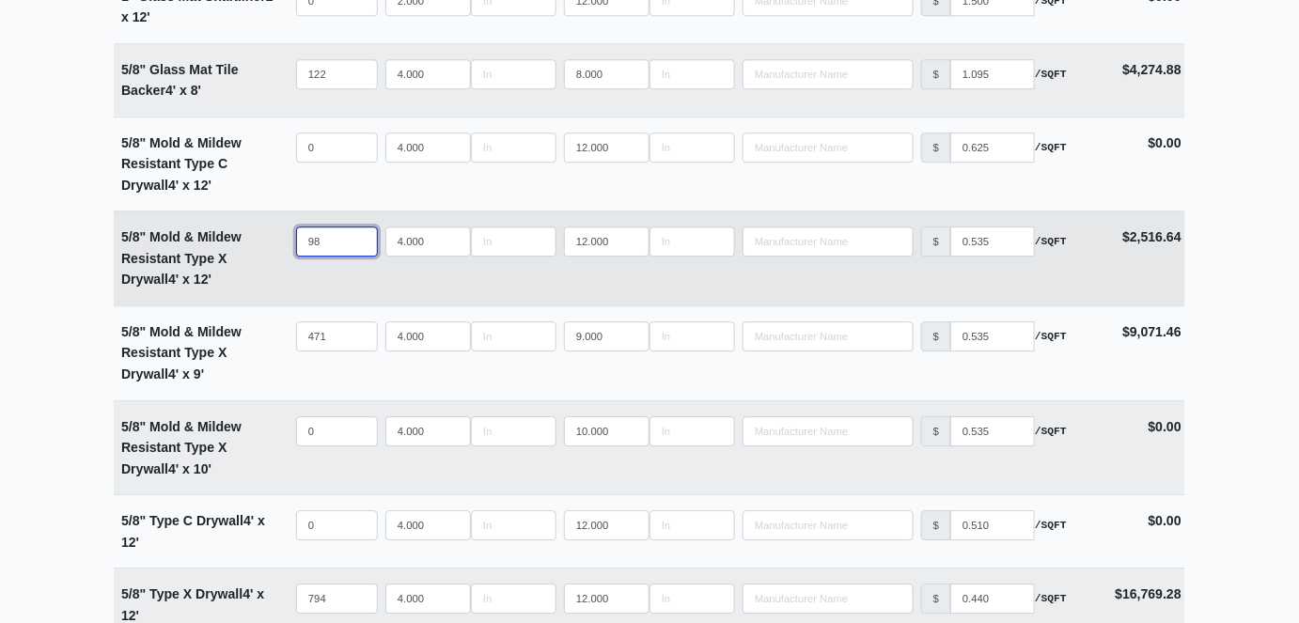
select select
click at [358, 243] on input "97" at bounding box center [337, 242] width 82 height 30
type input "96"
select select
click at [358, 243] on input "96" at bounding box center [337, 242] width 82 height 30
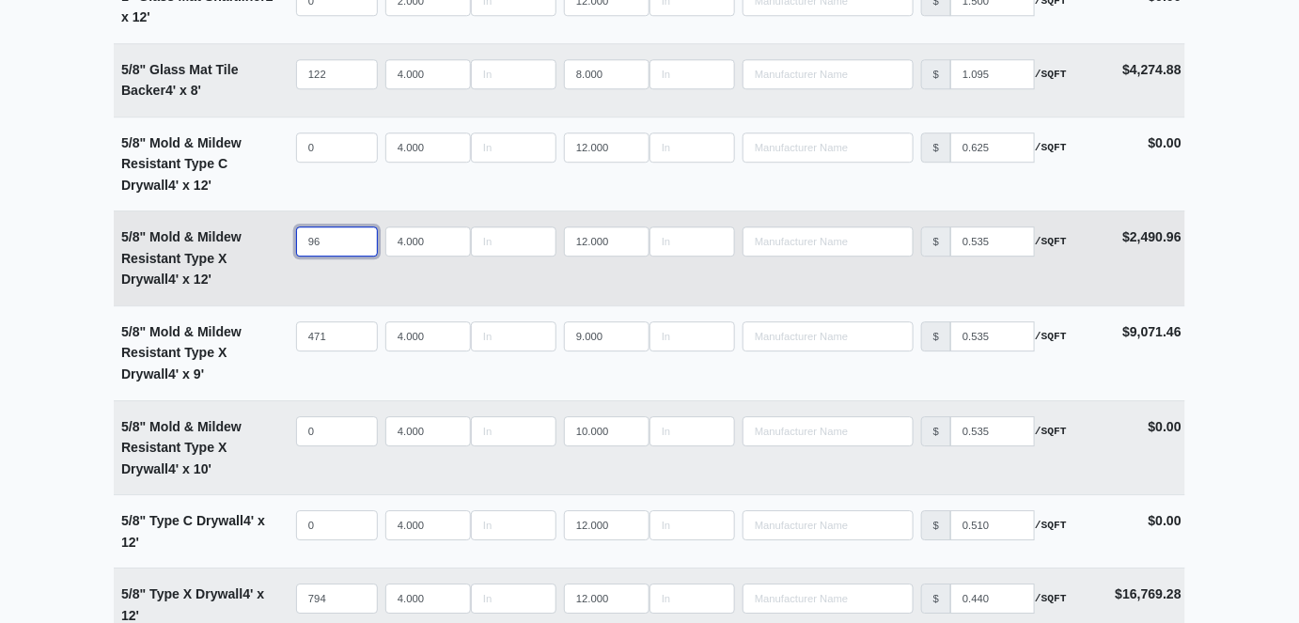
type input "95"
select select
click at [358, 243] on input "95" at bounding box center [337, 242] width 82 height 30
type input "94"
select select
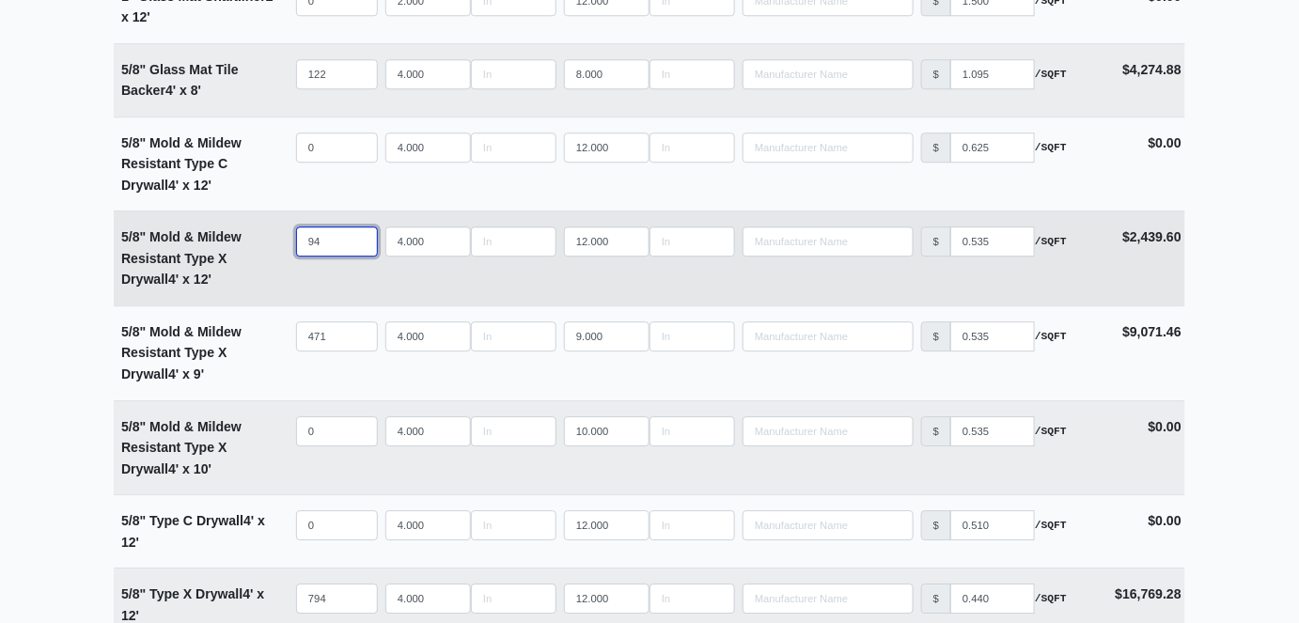
click at [358, 243] on input "94" at bounding box center [337, 242] width 82 height 30
type input "93"
select select
click at [358, 243] on input "93" at bounding box center [337, 242] width 82 height 30
type input "92"
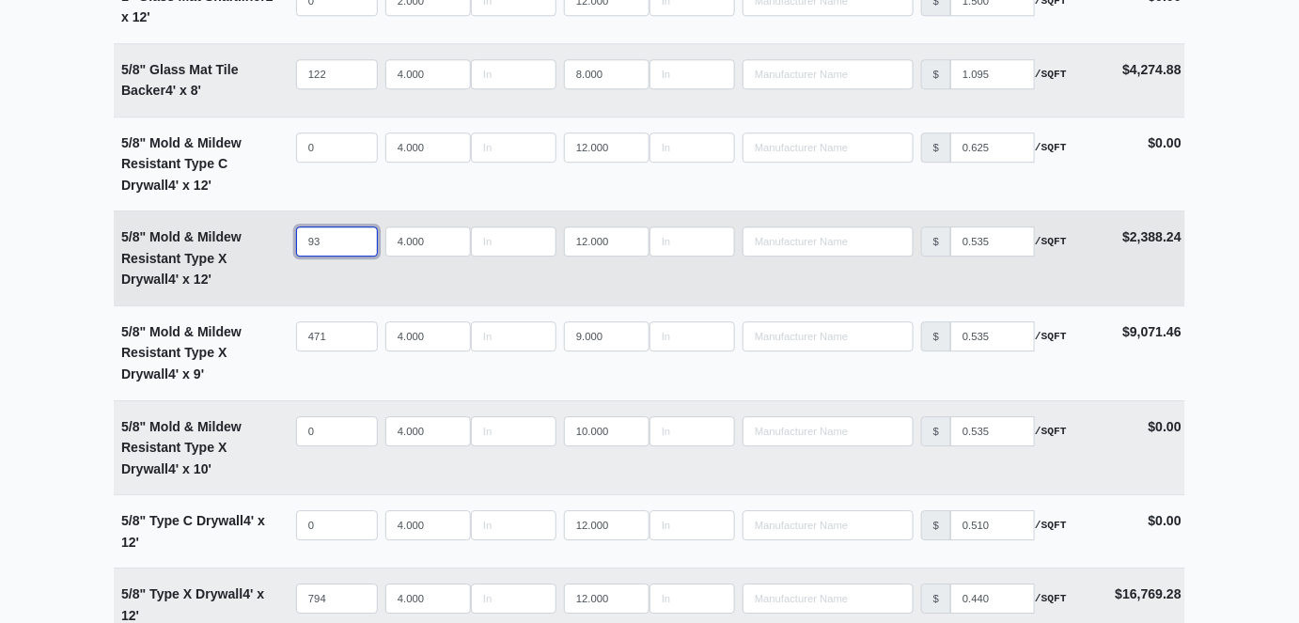
select select
click at [358, 243] on input "92" at bounding box center [337, 242] width 82 height 30
type input "91"
select select
type input "91"
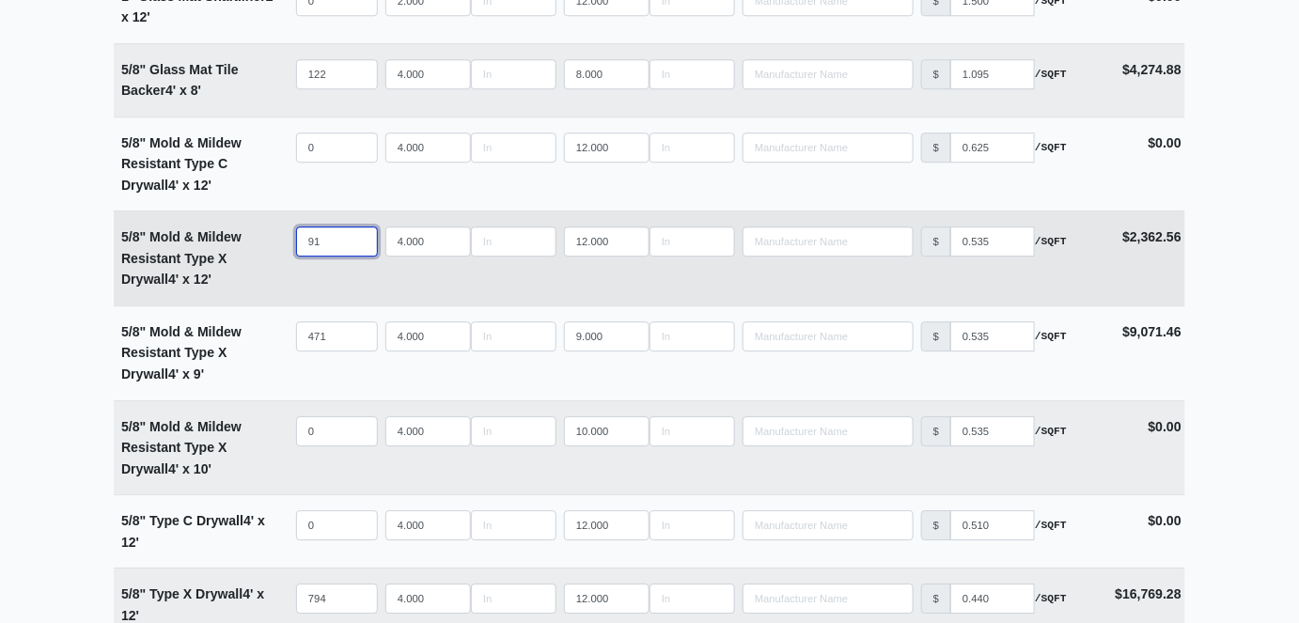
click at [359, 243] on input "91" at bounding box center [337, 242] width 82 height 30
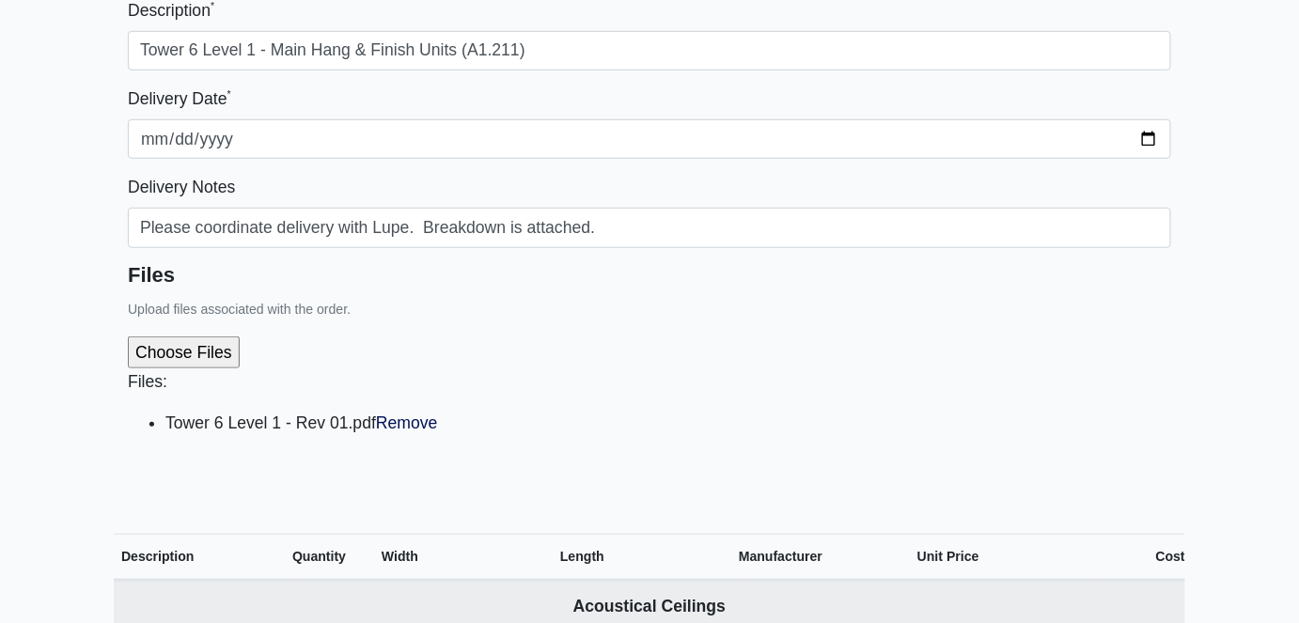
scroll to position [427, 0]
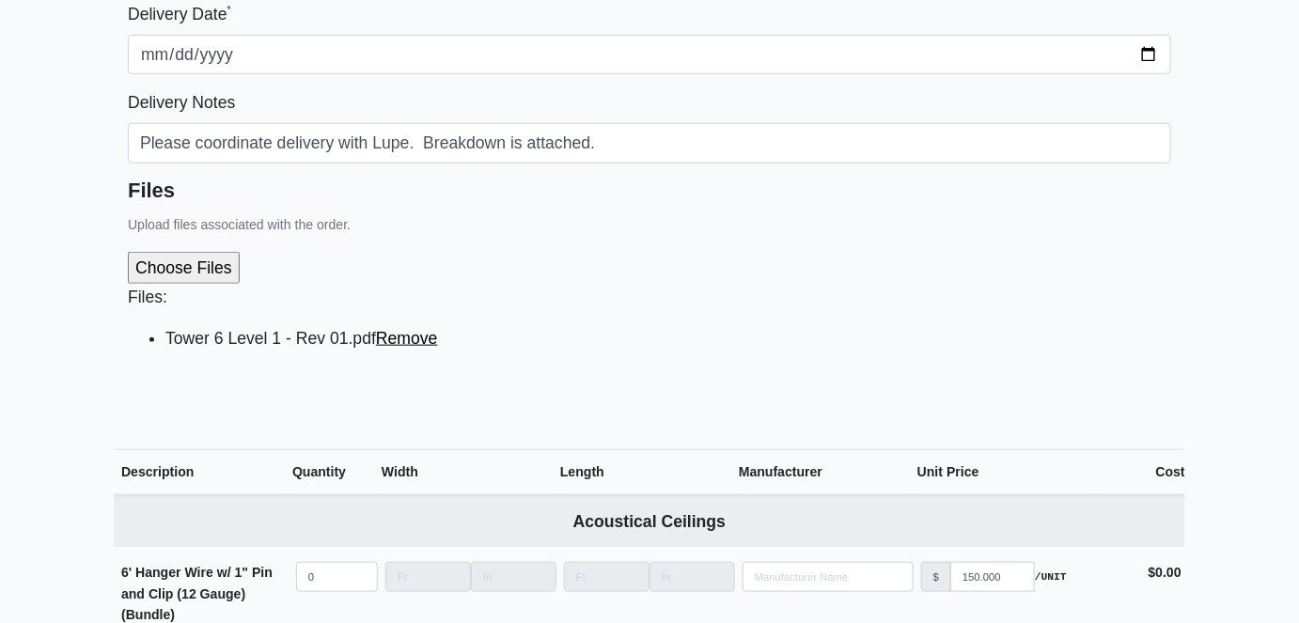
click at [406, 331] on link "Remove" at bounding box center [407, 338] width 62 height 19
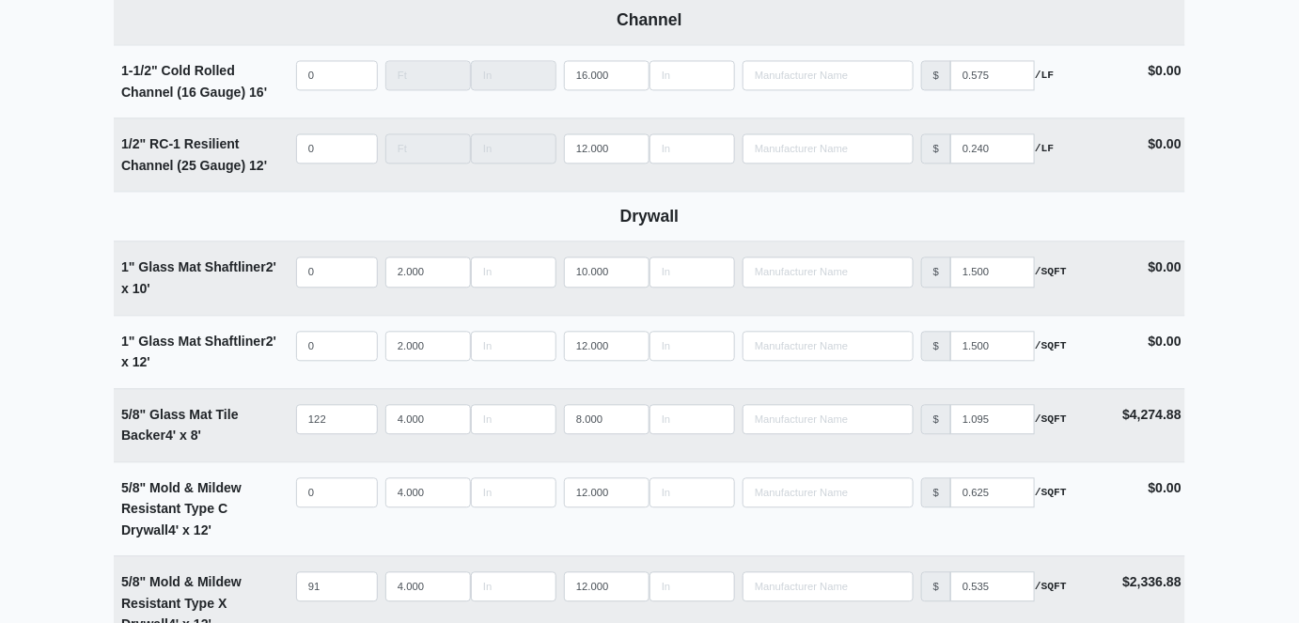
scroll to position [1367, 0]
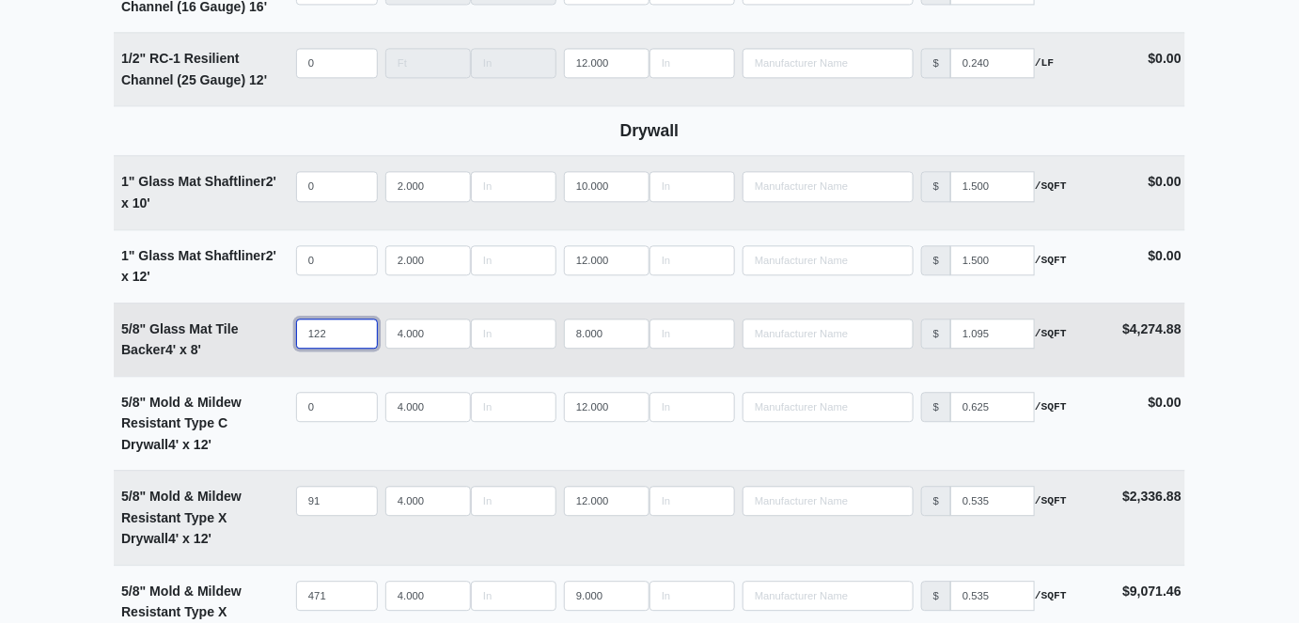
drag, startPoint x: 324, startPoint y: 338, endPoint x: 267, endPoint y: 336, distance: 57.4
click at [267, 336] on tr "5/8" Glass Mat Tile Backer 4' x 8' Qty 122 Width 4.000 Length 8.000 Manufacture…" at bounding box center [650, 339] width 1072 height 73
type input "1"
select select
type input "15"
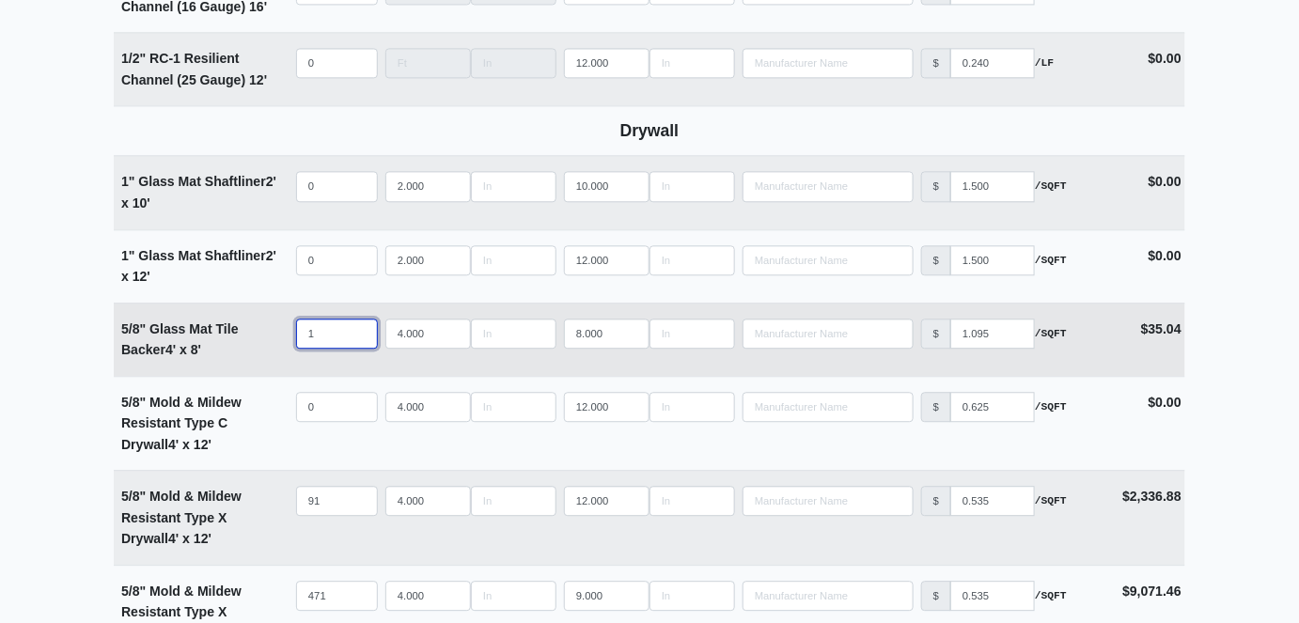
select select
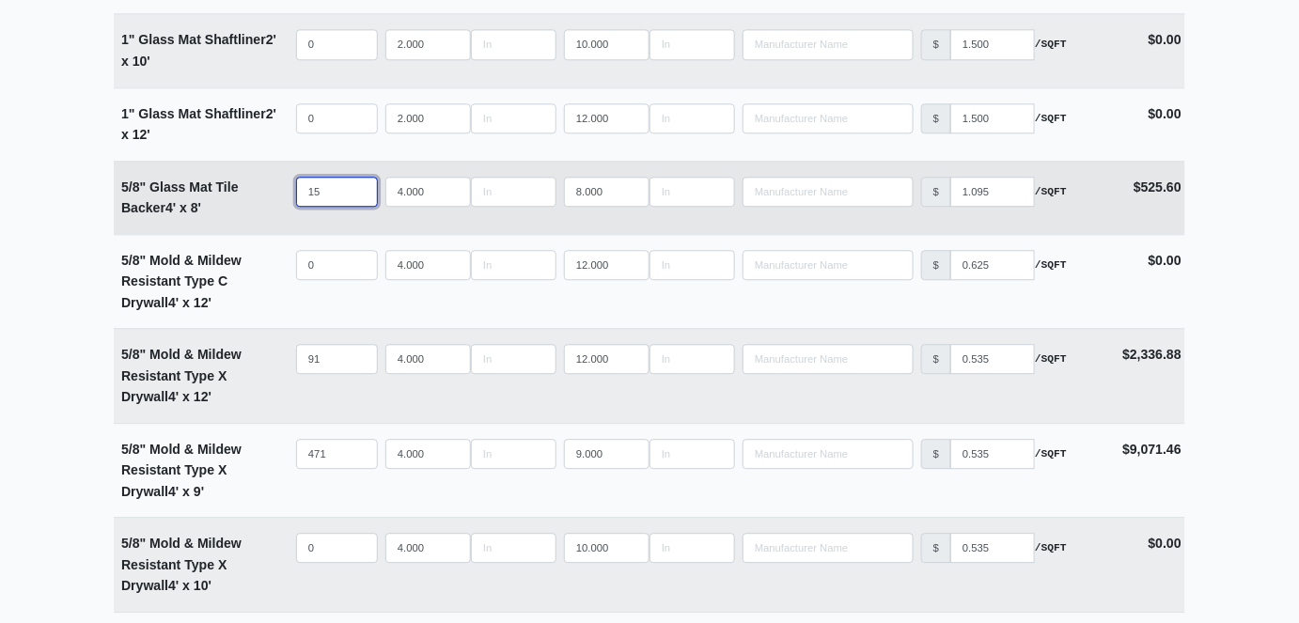
scroll to position [1538, 0]
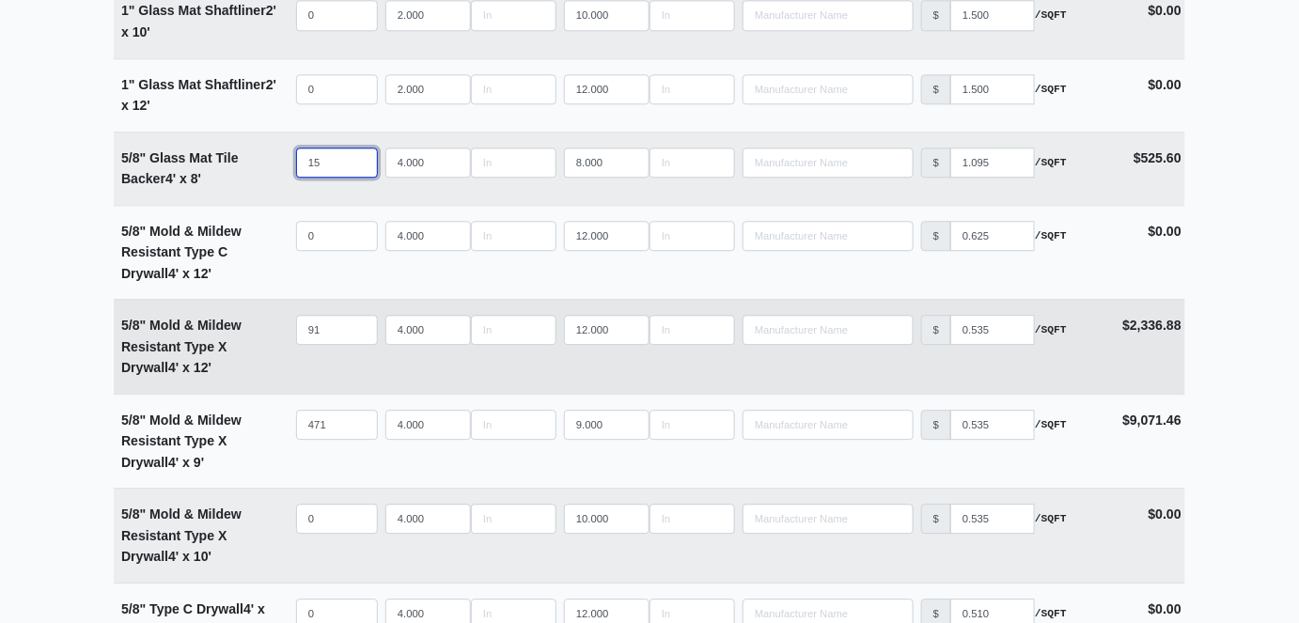
type input "15"
drag, startPoint x: 330, startPoint y: 328, endPoint x: 278, endPoint y: 327, distance: 51.7
click at [278, 327] on tr "5/8" Mold & Mildew Resistant Type X Drywall 4' x 12' Qty 91 Width 4.000 Length …" at bounding box center [650, 346] width 1072 height 95
type input "1"
select select
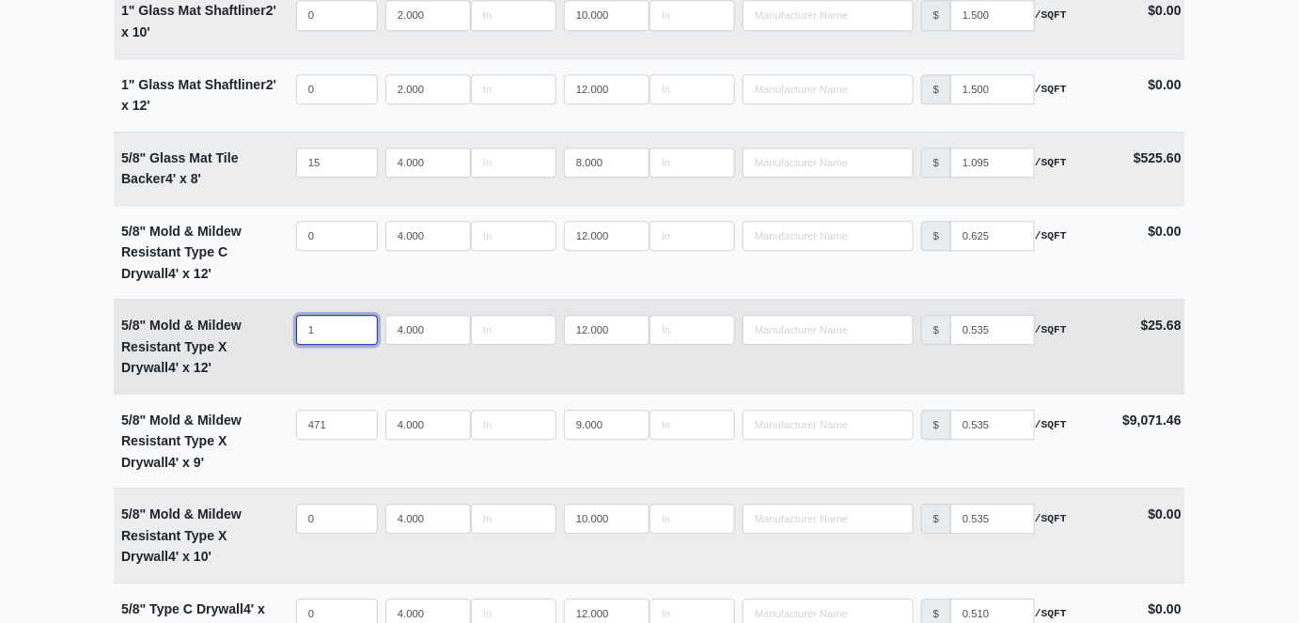
type input "10"
select select
type input "105"
select select
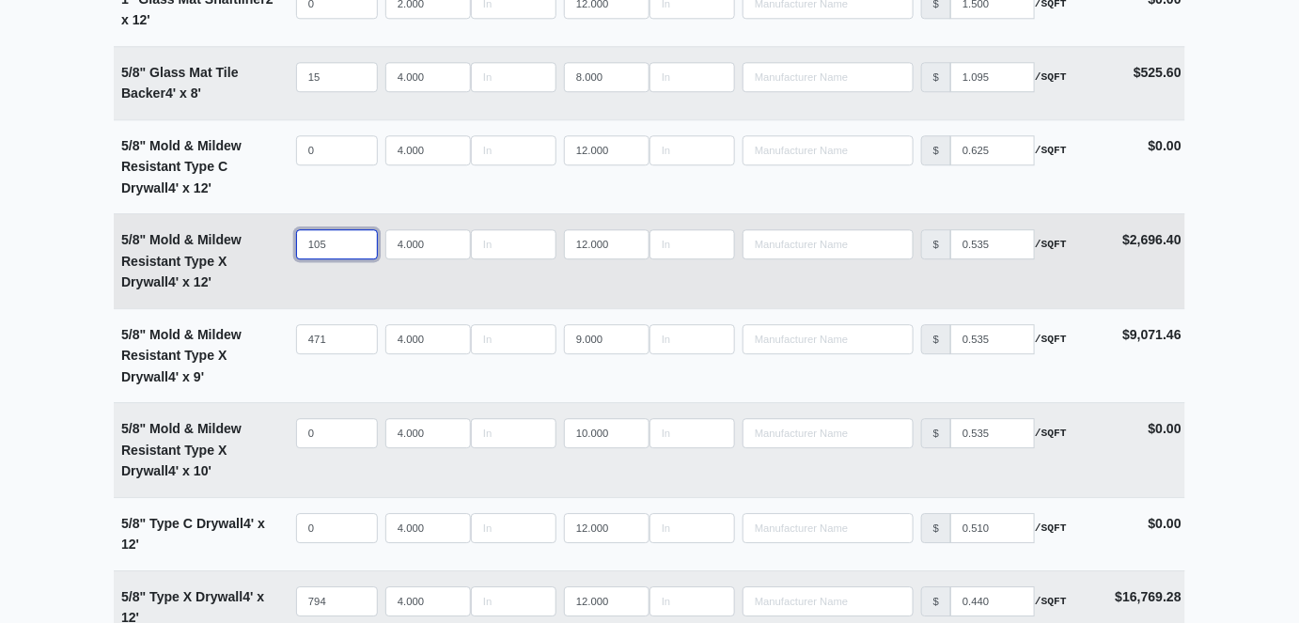
scroll to position [1709, 0]
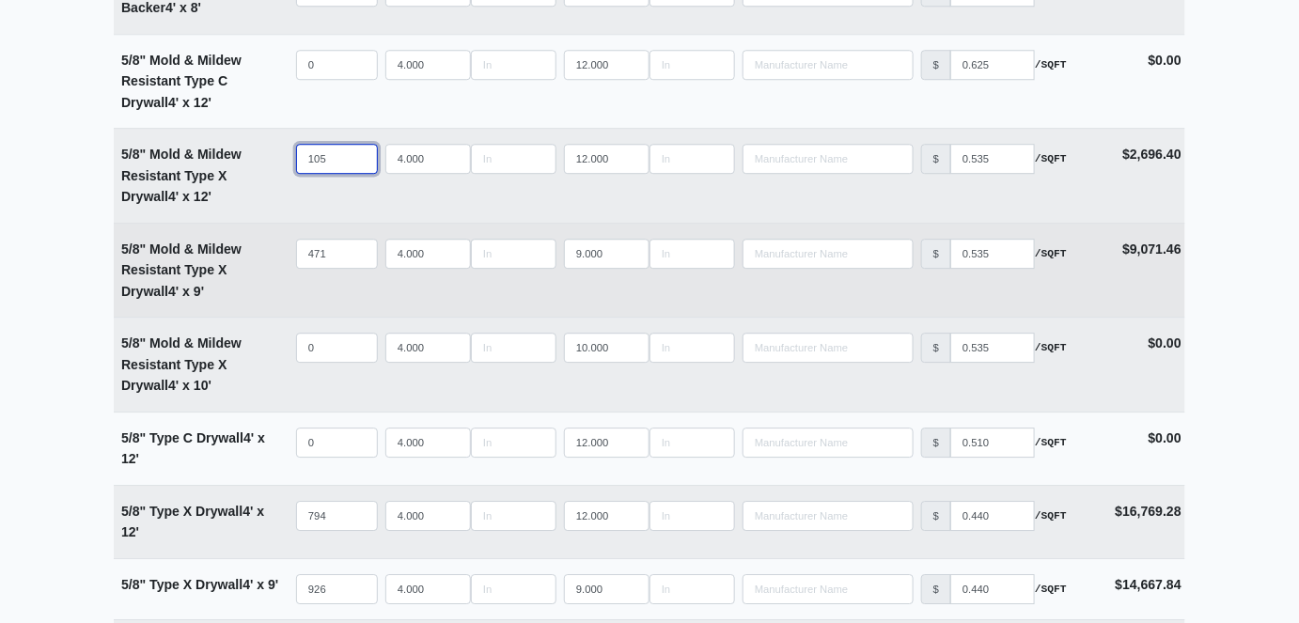
type input "105"
drag, startPoint x: 336, startPoint y: 258, endPoint x: 235, endPoint y: 253, distance: 100.7
click at [235, 253] on tr "5/8" Mold & Mildew Resistant Type X Drywall 4' x 9' Qty 471 Width 4.000 Length …" at bounding box center [650, 270] width 1072 height 95
type input "5"
select select
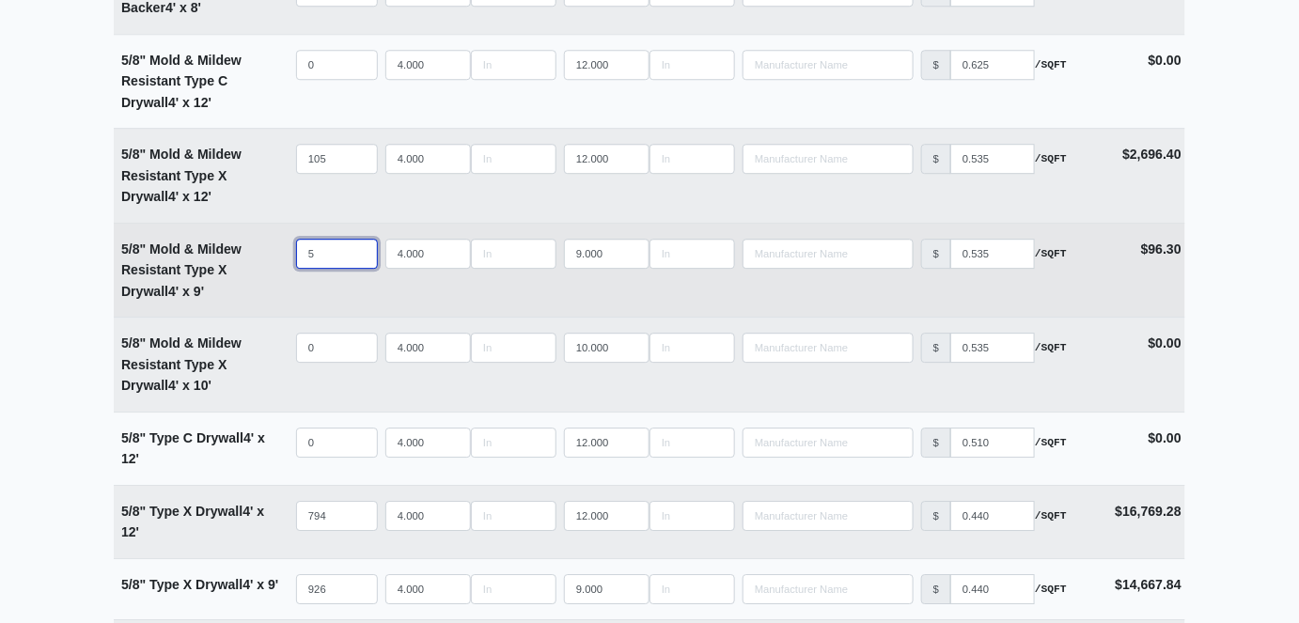
type input "51"
select select
type input "515"
select select
type input "515"
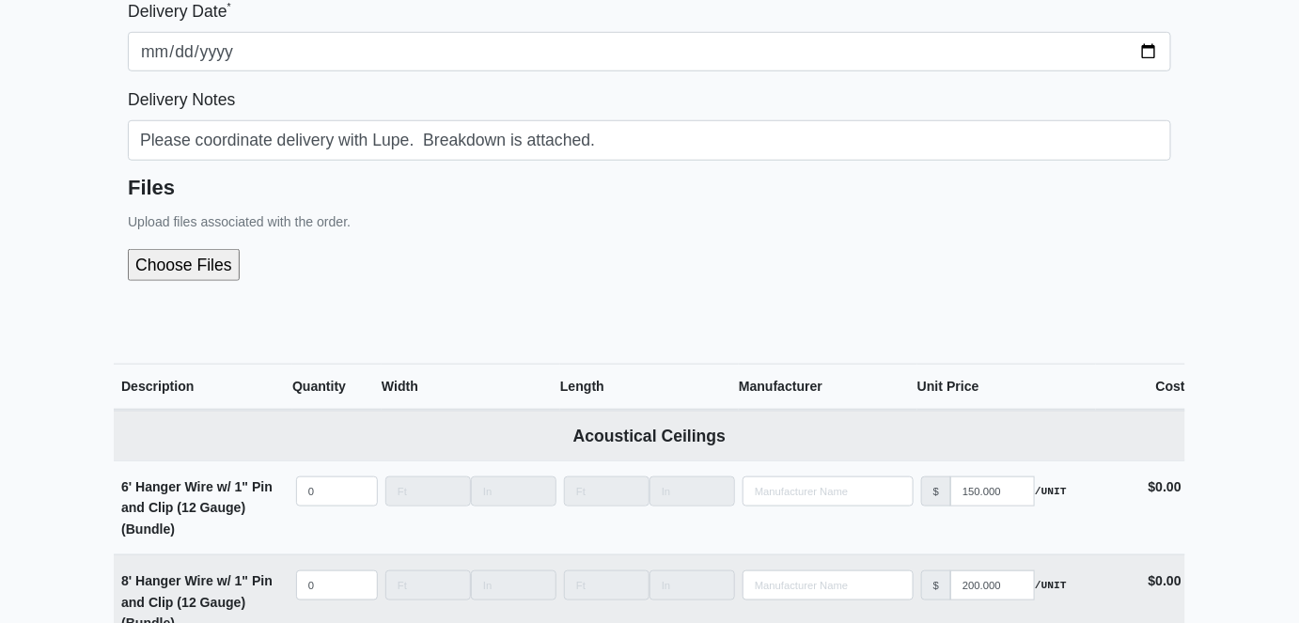
scroll to position [427, 0]
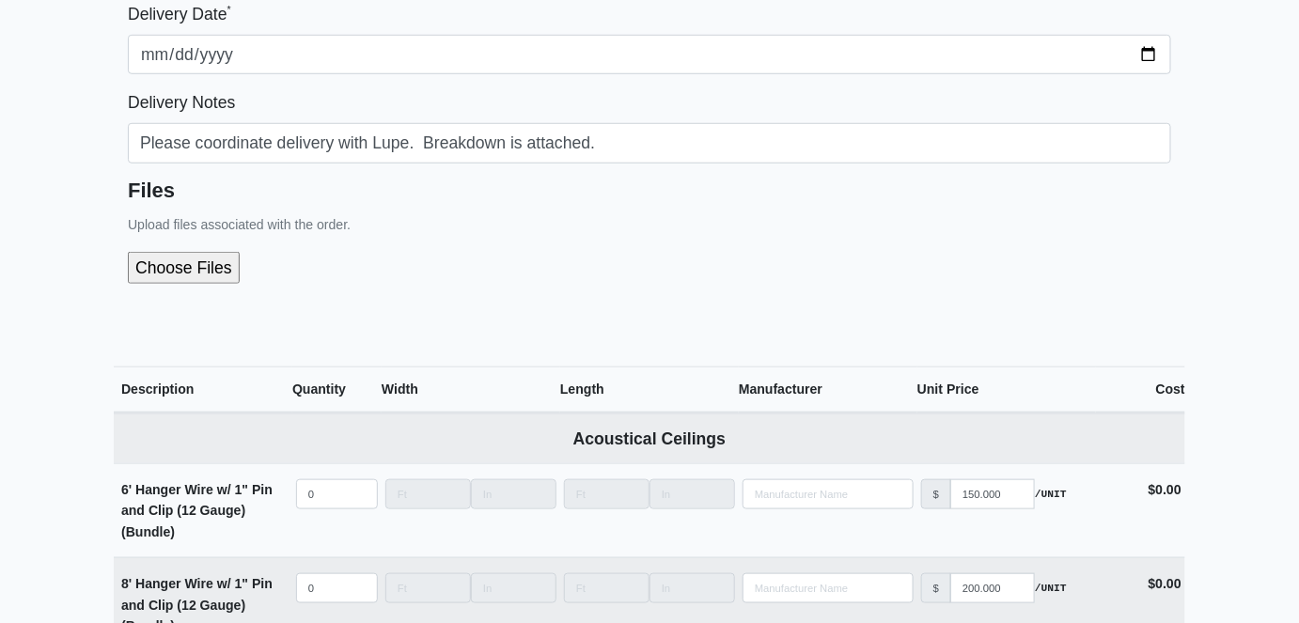
click at [200, 274] on input "file" at bounding box center [284, 268] width 313 height 32
click at [177, 275] on input "file" at bounding box center [284, 268] width 313 height 32
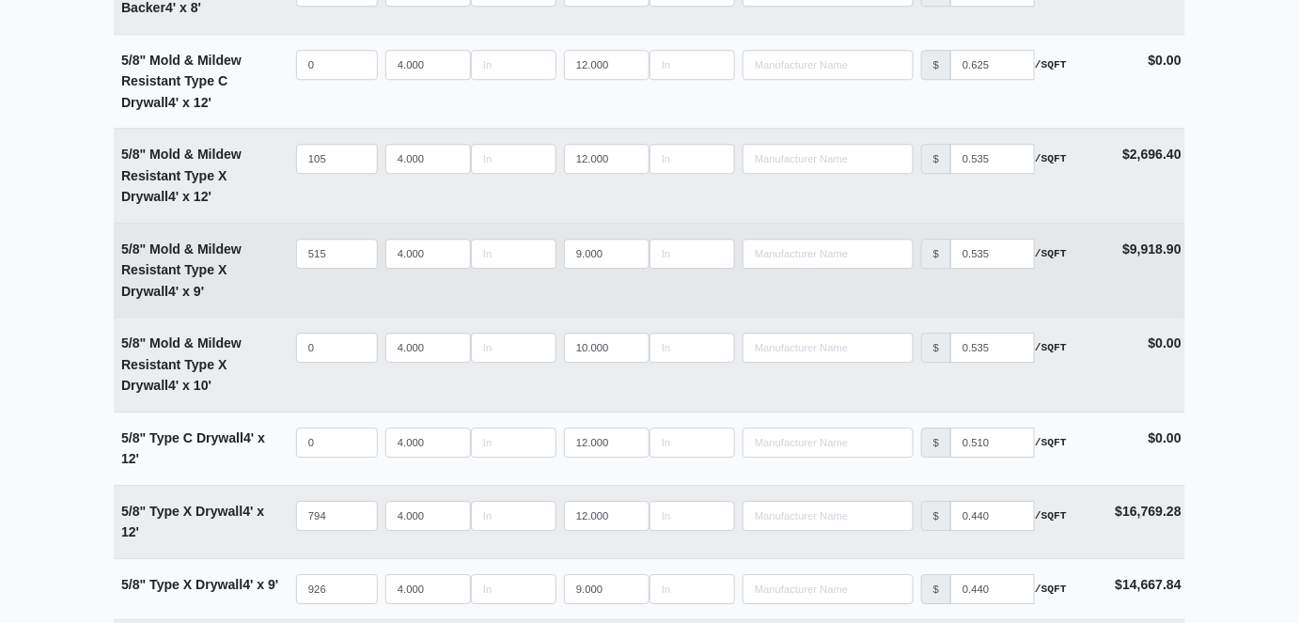
scroll to position [1880, 0]
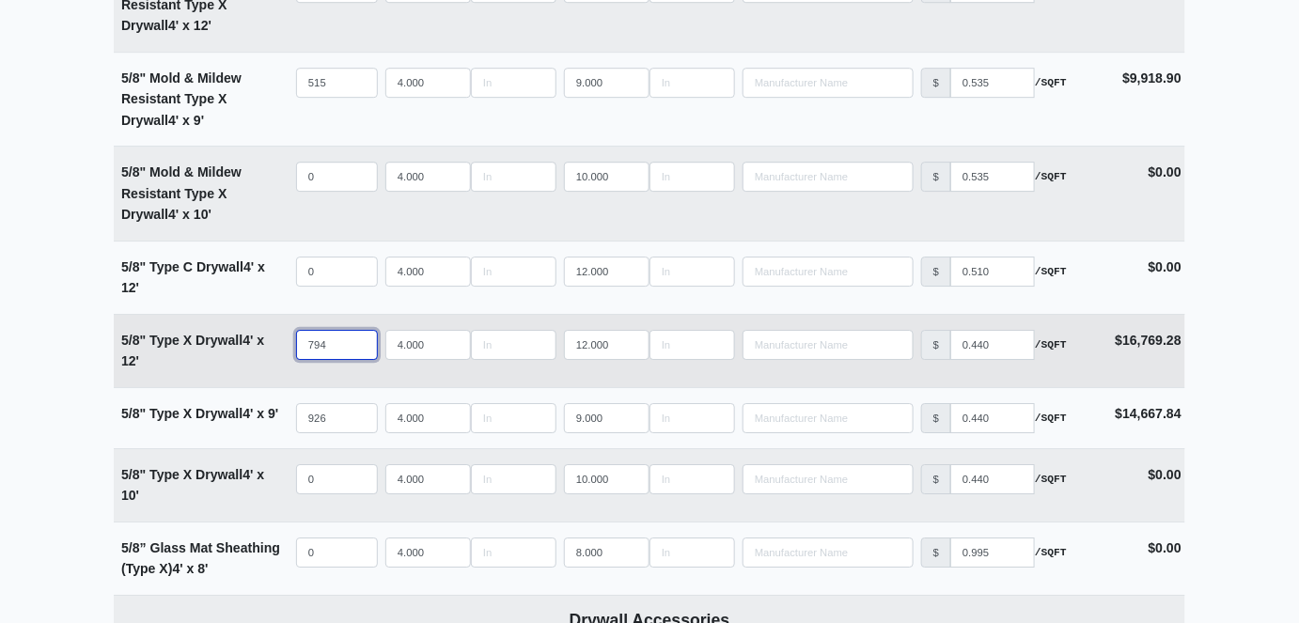
drag, startPoint x: 339, startPoint y: 338, endPoint x: 212, endPoint y: 343, distance: 127.0
click at [212, 343] on tr "5/8" Type X Drywall 4' x 12' Qty 794 Width 4.000 Length 12.000 Manufacturer No …" at bounding box center [650, 350] width 1072 height 73
type input "2"
select select
type input "29"
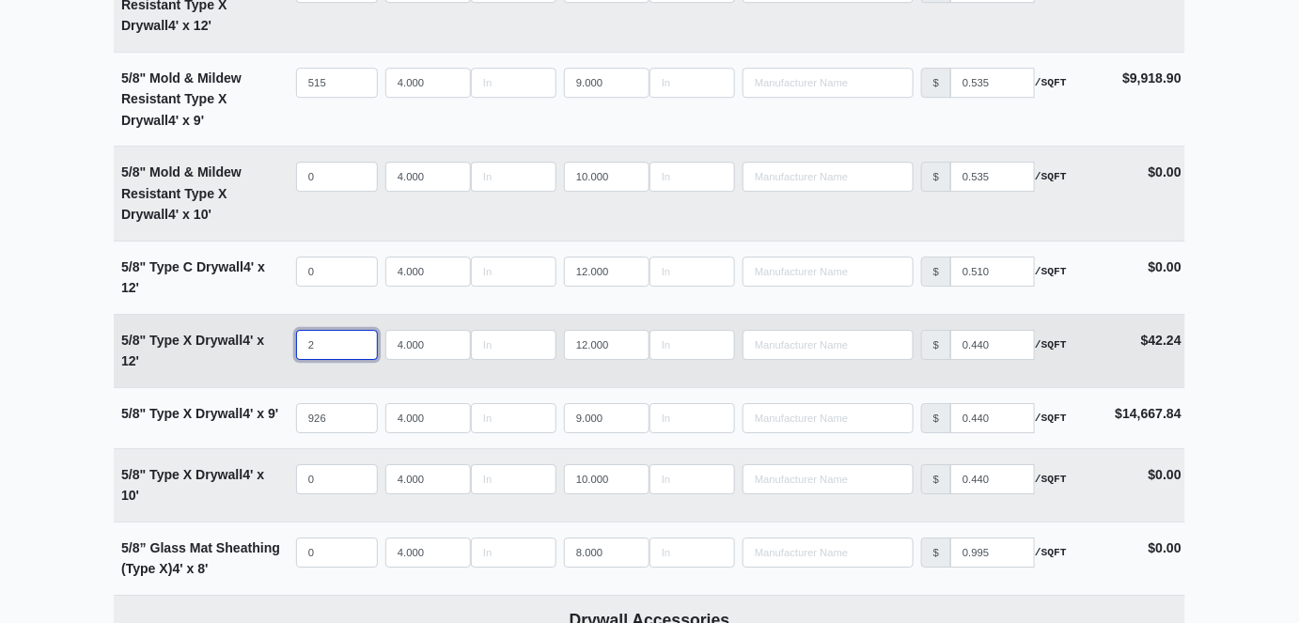
select select
type input "296"
select select
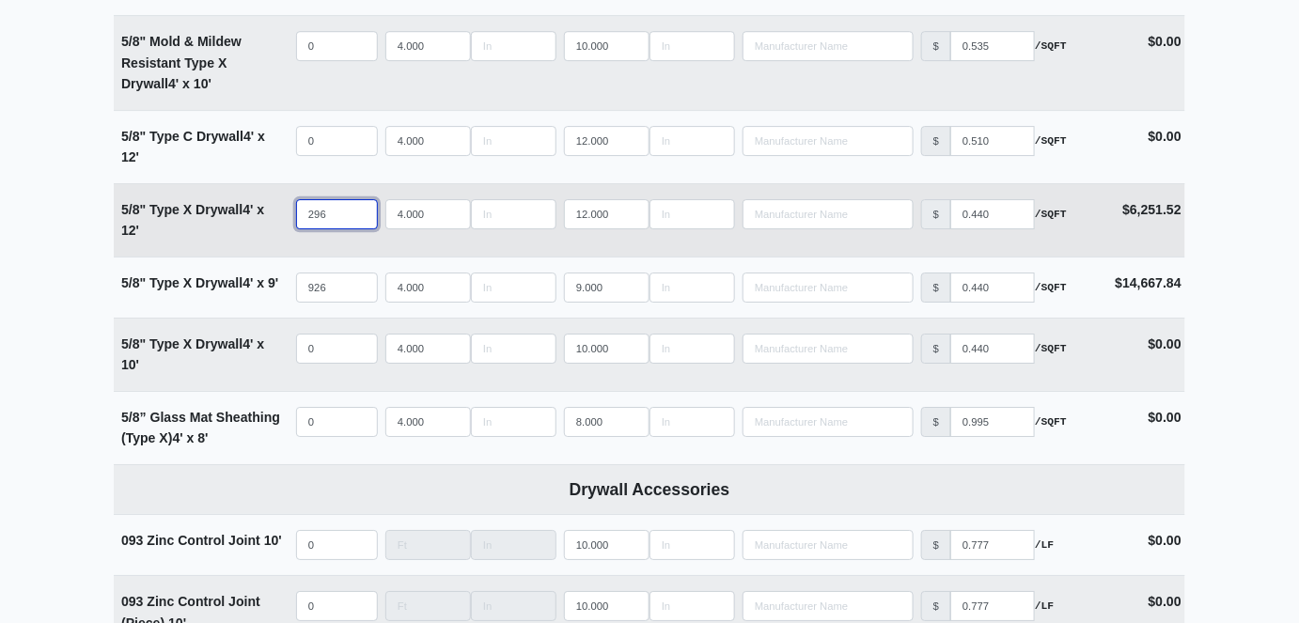
scroll to position [2050, 0]
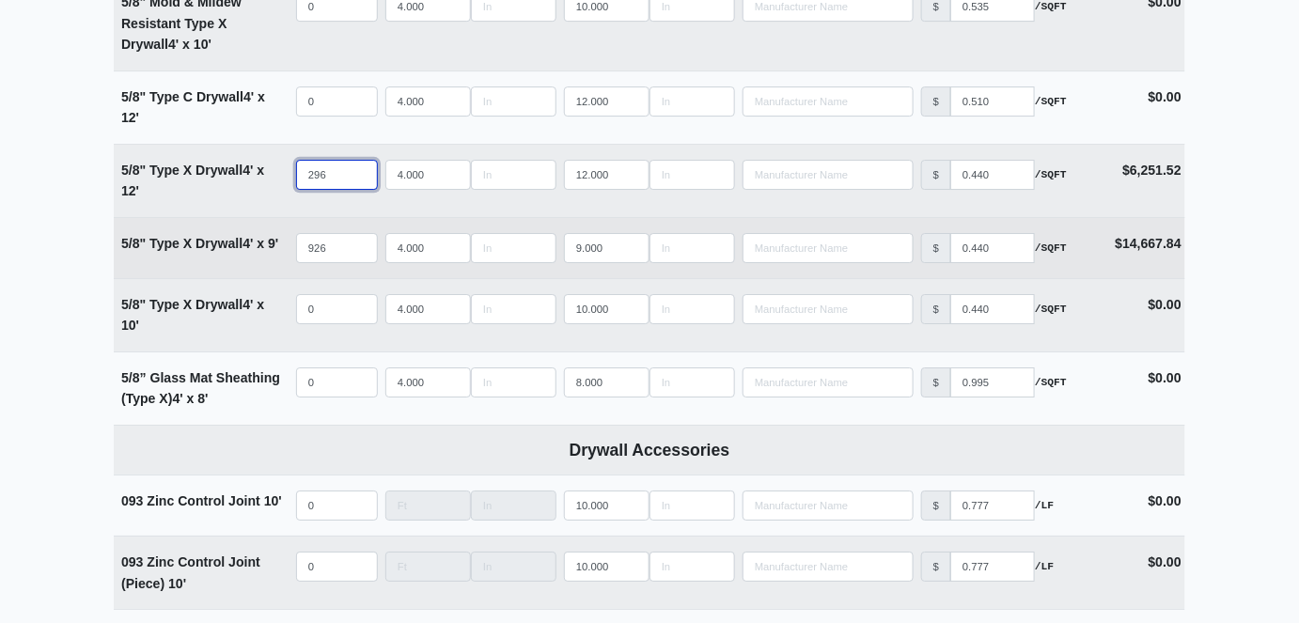
type input "296"
drag, startPoint x: 333, startPoint y: 248, endPoint x: 263, endPoint y: 249, distance: 69.6
click at [263, 249] on tr "5/8" Type X Drywall 4' x 9' Qty 926 Width 4.000 Length 9.000 Manufacturer No Re…" at bounding box center [650, 247] width 1072 height 61
type input "1"
select select
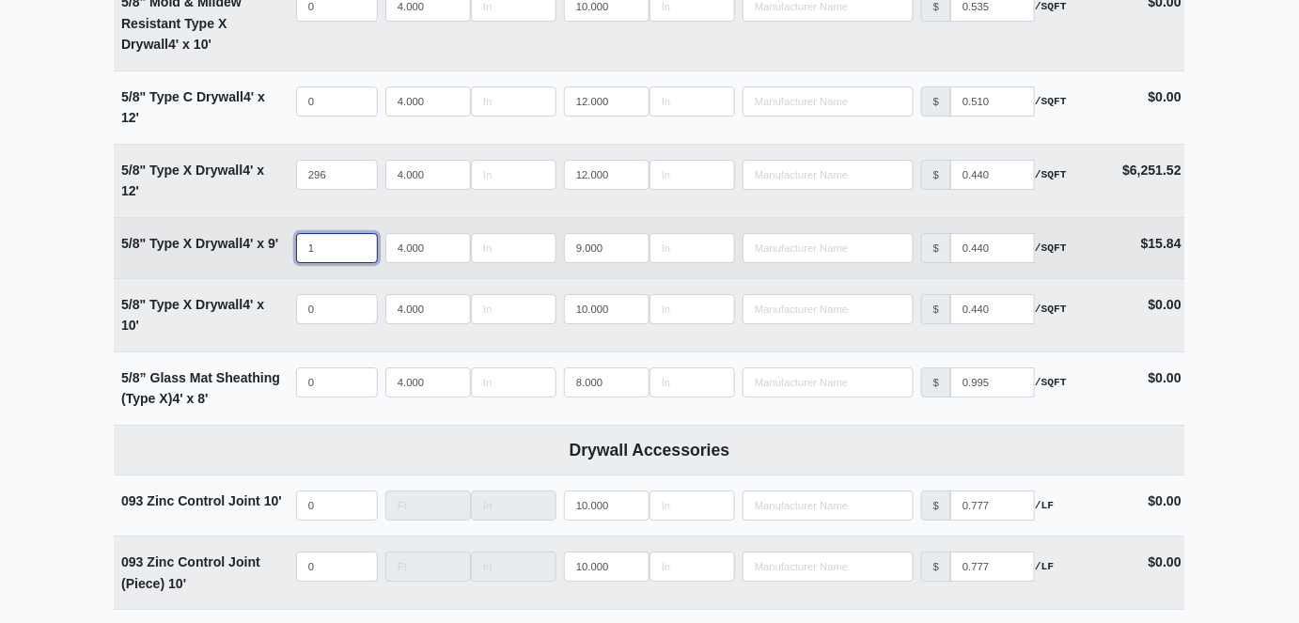
type input "16"
select select
type input "162"
select select
type input "1627"
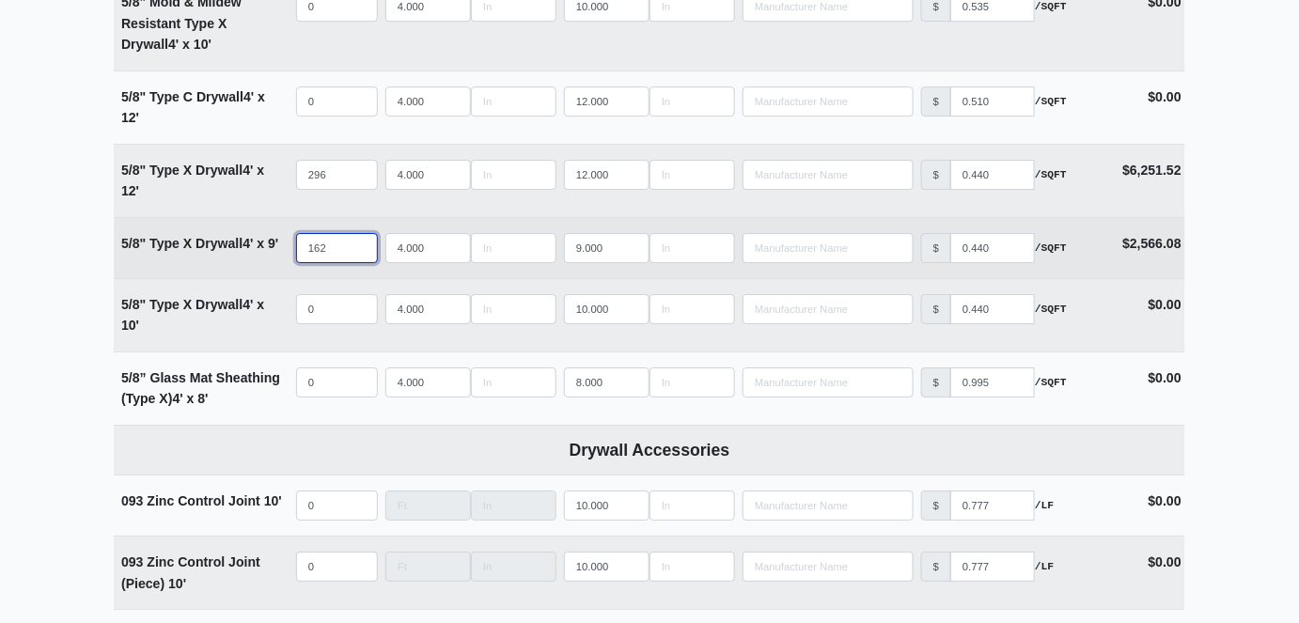
select select
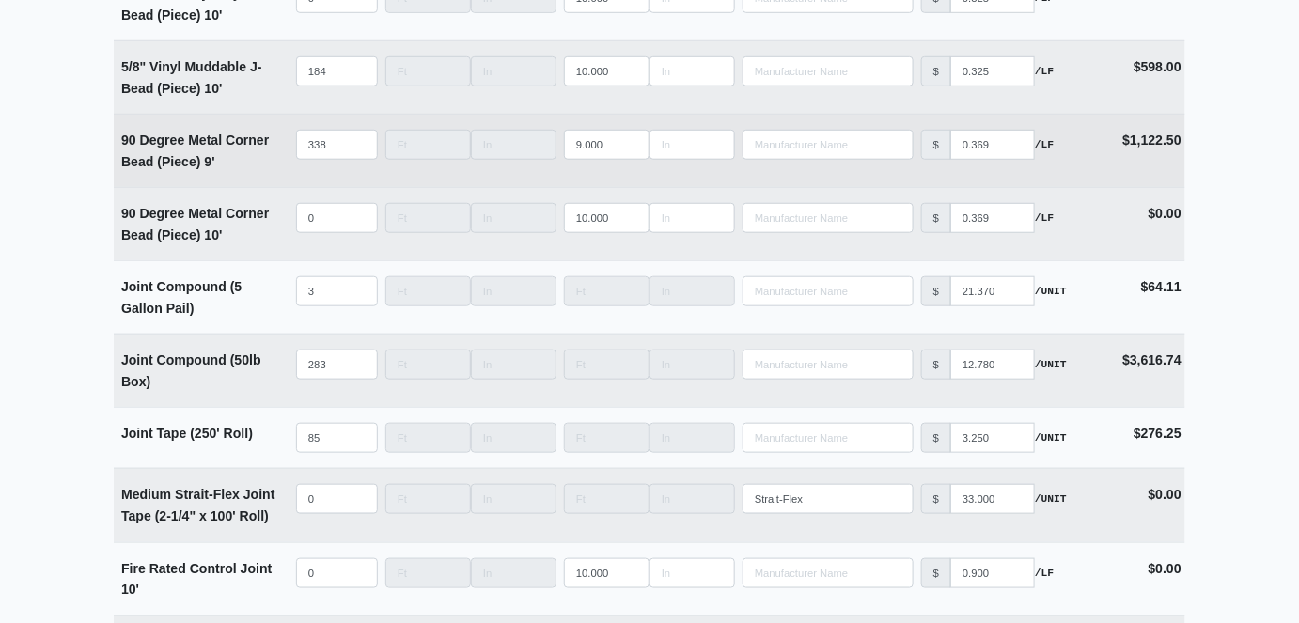
scroll to position [2820, 0]
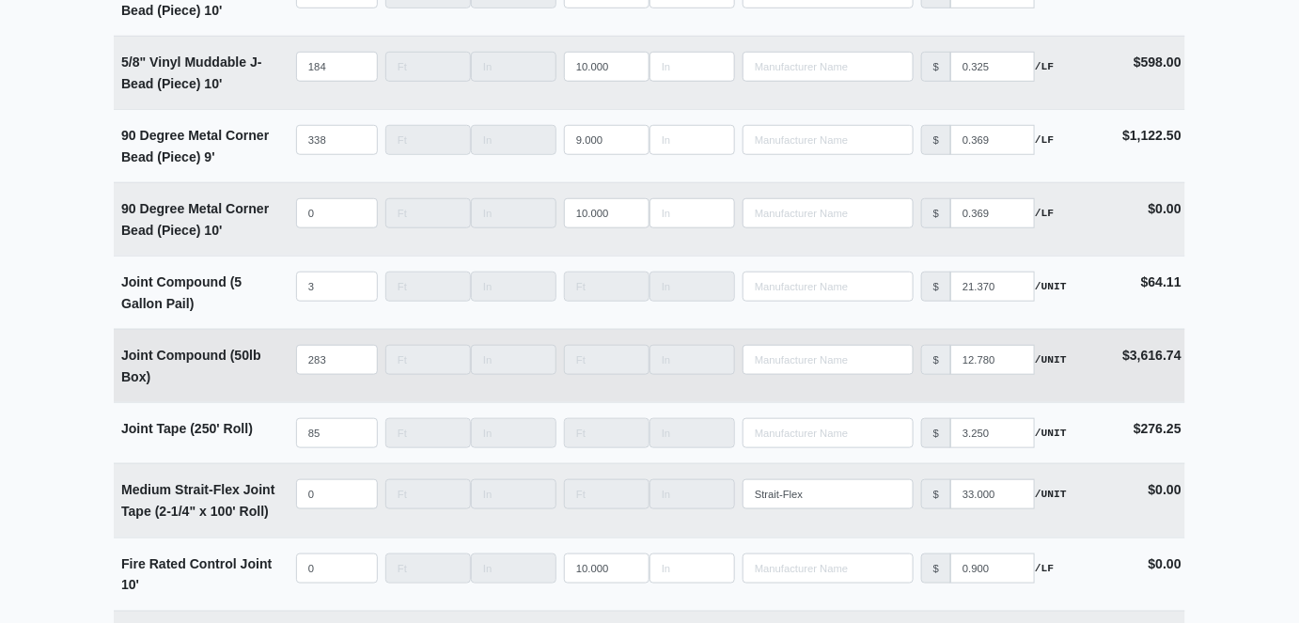
type input "1627"
drag, startPoint x: 332, startPoint y: 360, endPoint x: 236, endPoint y: 358, distance: 95.9
click at [236, 358] on tr "Joint Compound (50lb Box) Qty 283 Width Length Manufacturer No Results Price $ …" at bounding box center [650, 365] width 1072 height 73
type input "3"
select select
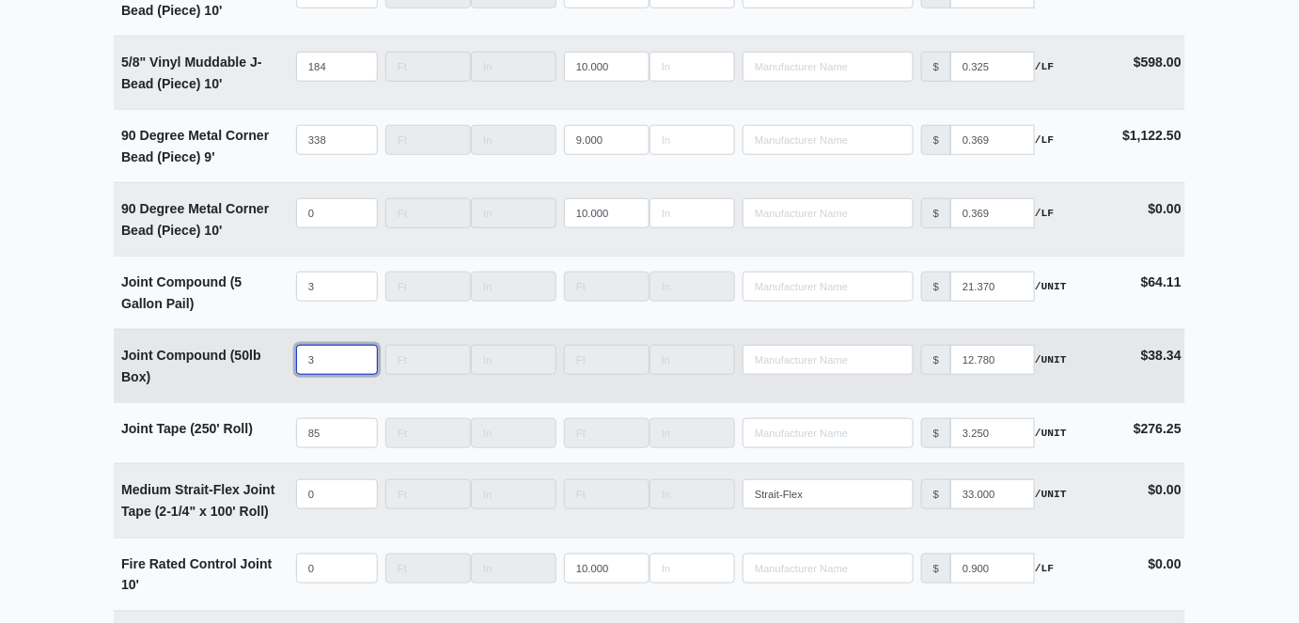
type input "31"
select select
type input "317"
select select
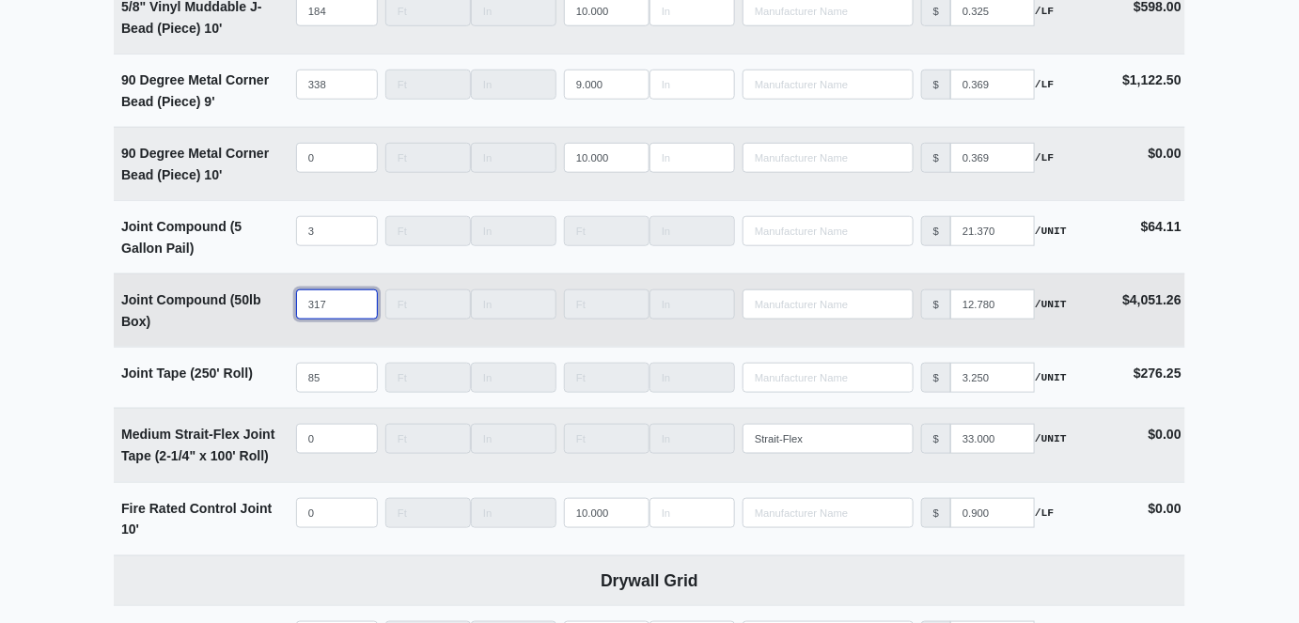
scroll to position [2905, 0]
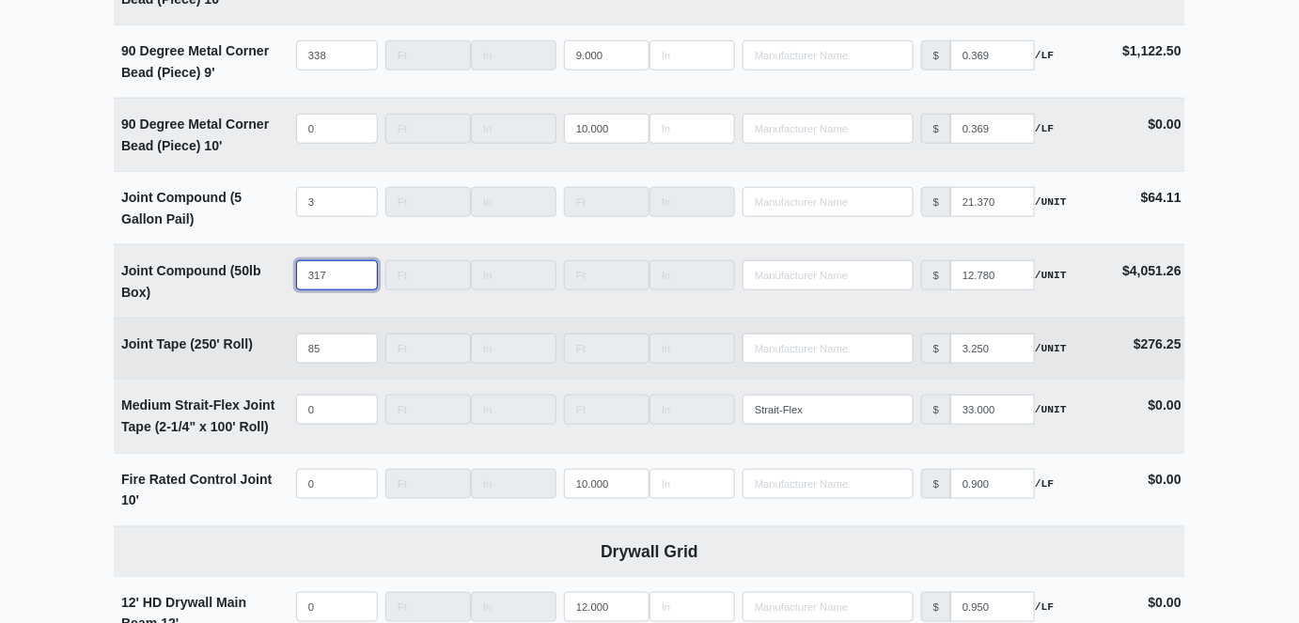
type input "317"
drag, startPoint x: 327, startPoint y: 344, endPoint x: 268, endPoint y: 338, distance: 59.5
click at [268, 338] on tr "Joint Tape (250' Roll) Qty 85 Width Length Manufacturer No Results Price $ 3.25…" at bounding box center [650, 348] width 1072 height 61
type input "9"
select select
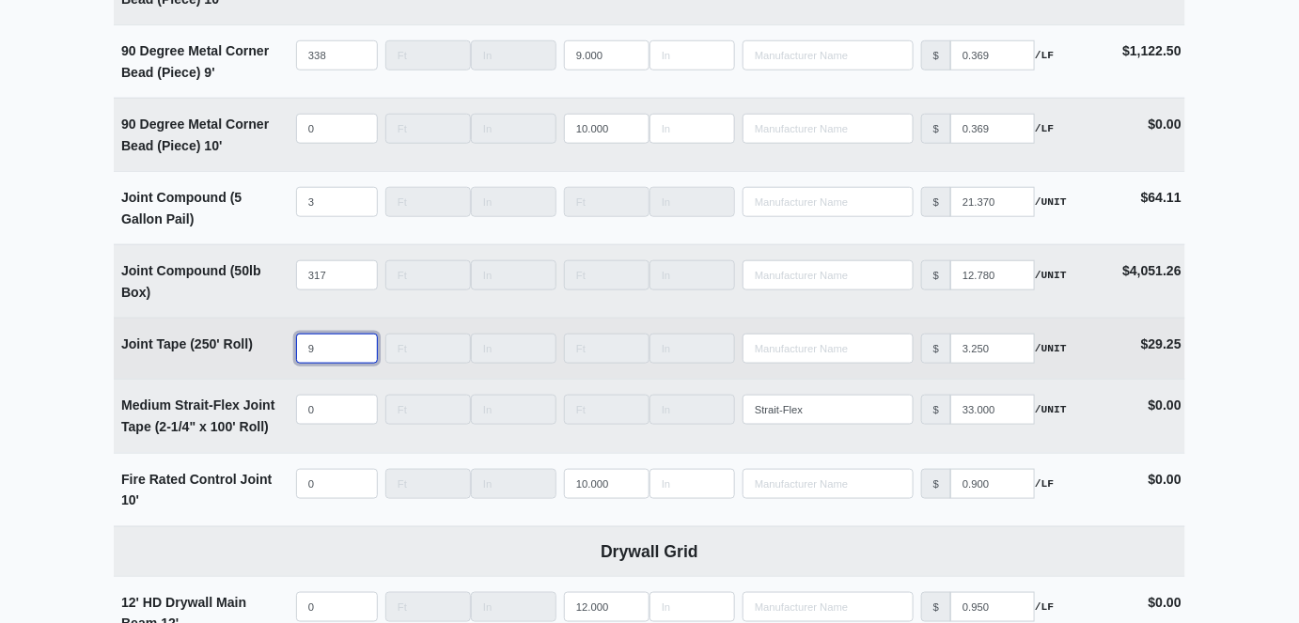
type input "96"
select select
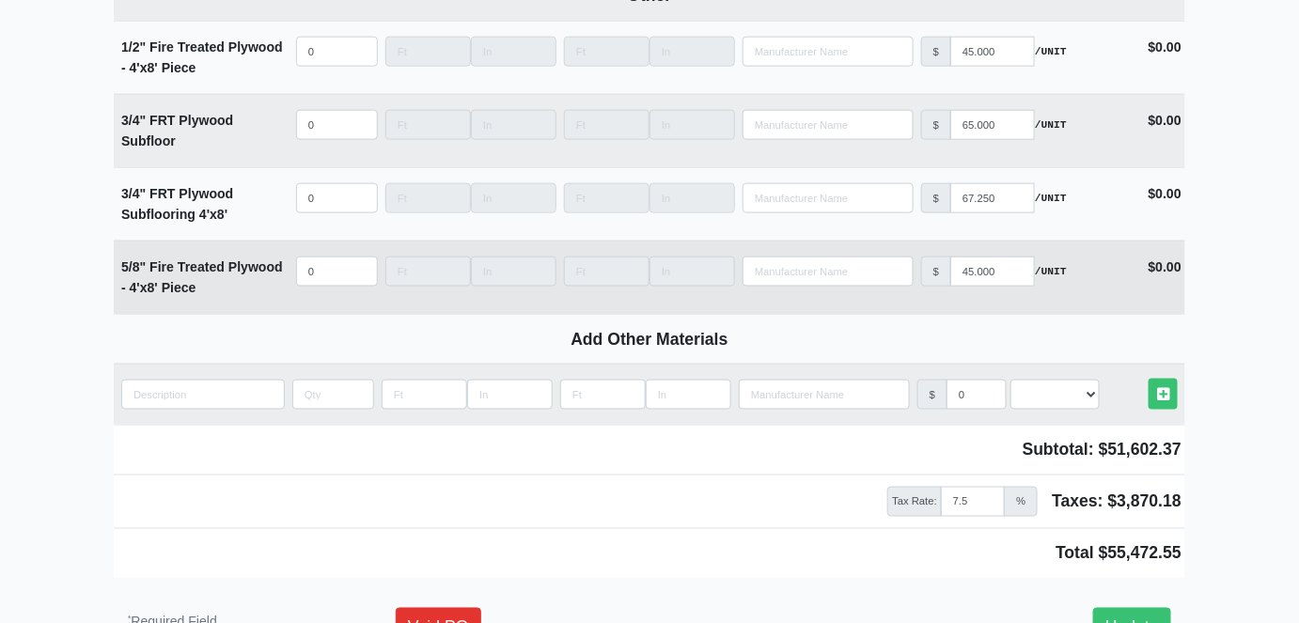
scroll to position [10373, 0]
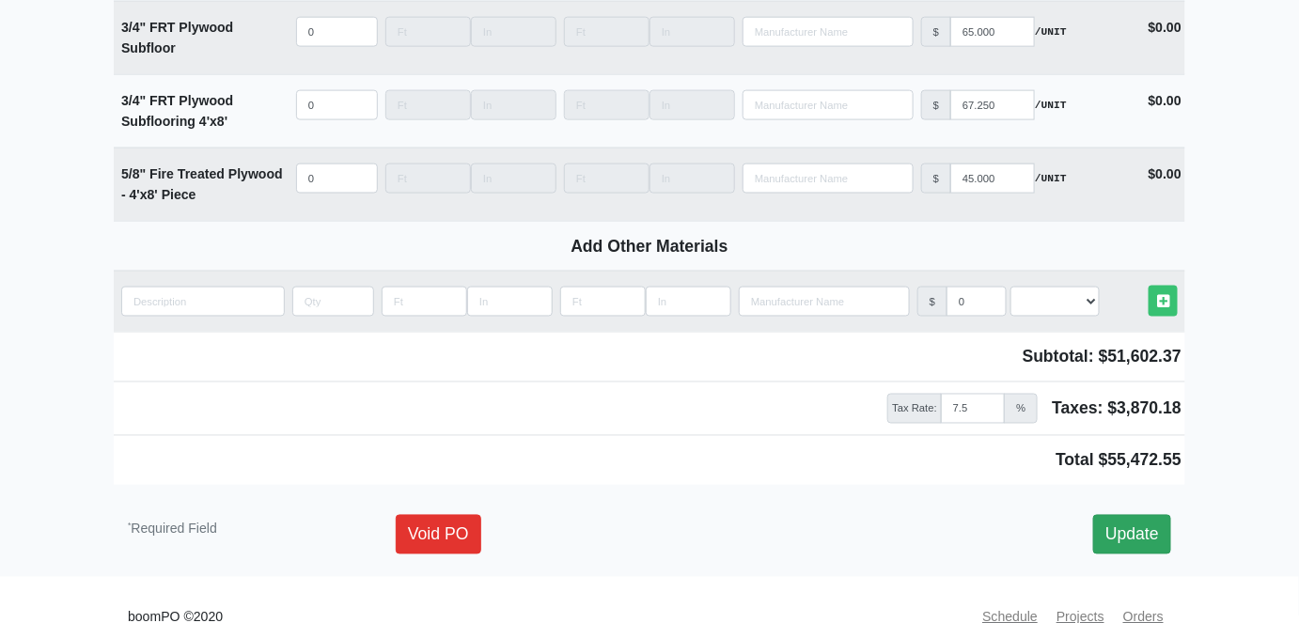
type input "96"
click at [1125, 515] on link "Update" at bounding box center [1132, 534] width 78 height 39
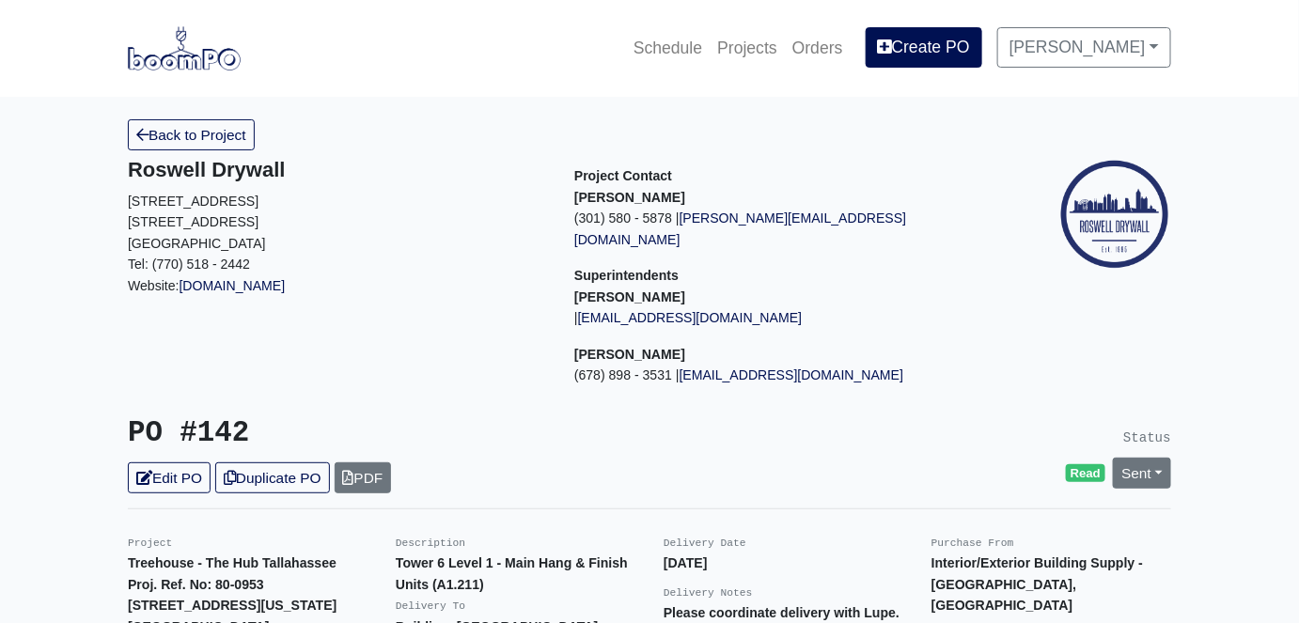
click at [930, 265] on p "Superintendents" at bounding box center [783, 276] width 418 height 22
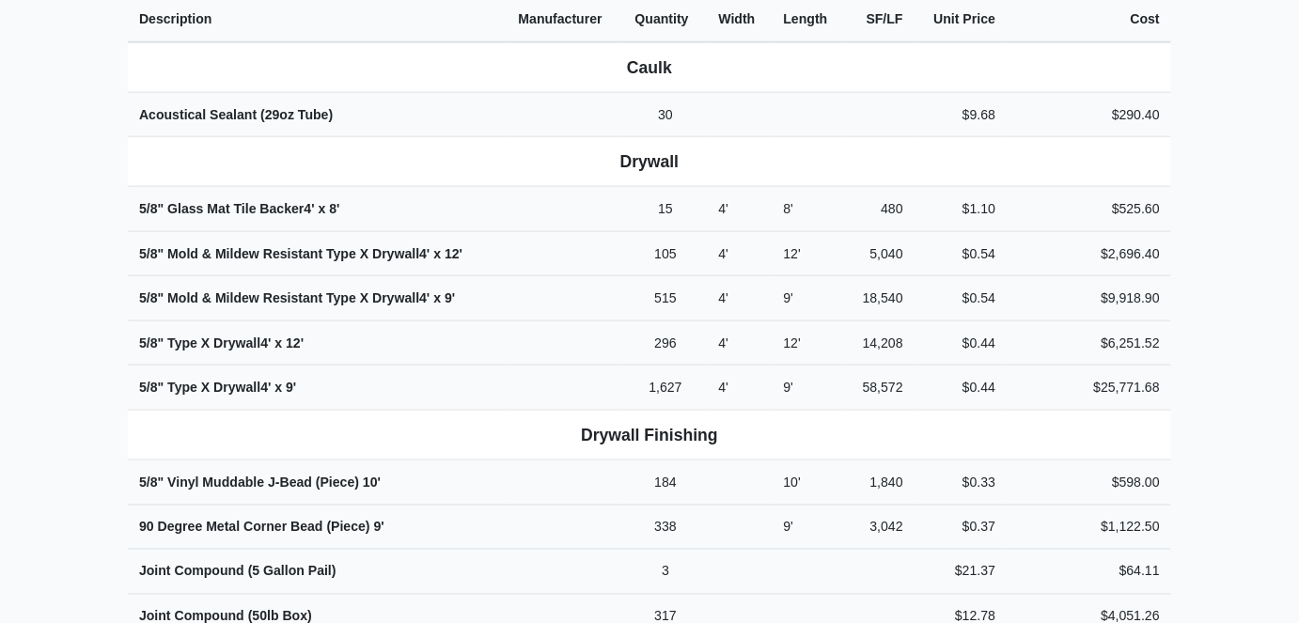
scroll to position [351, 0]
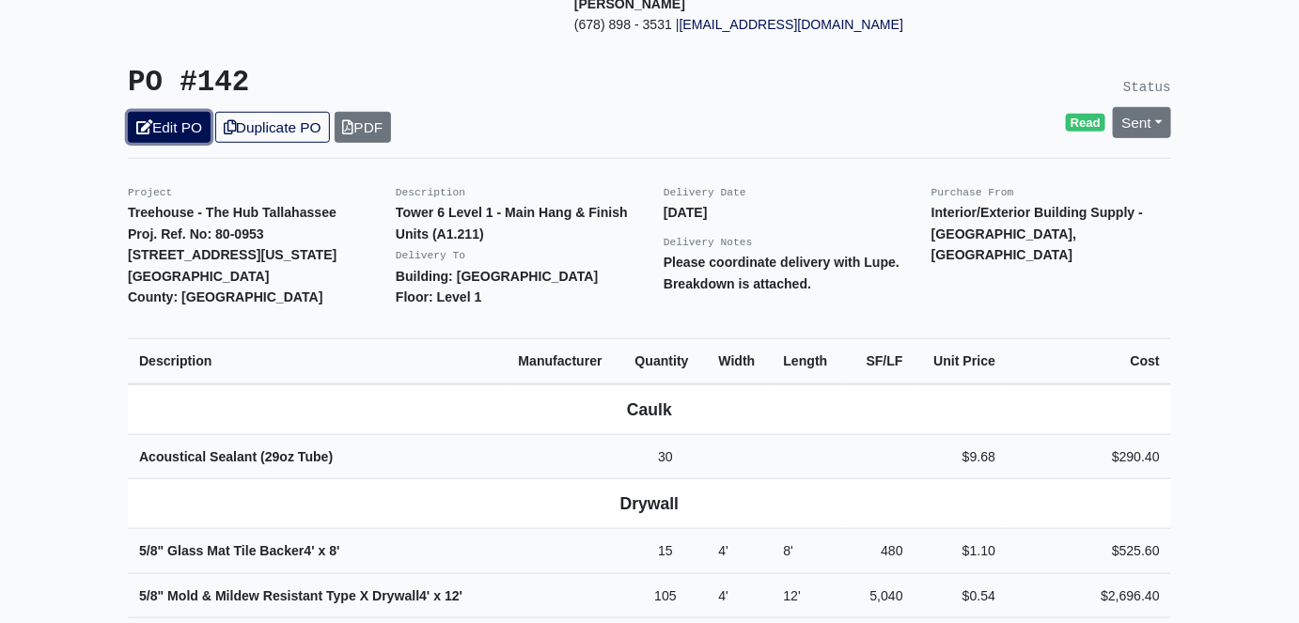
click at [196, 112] on link "Edit PO" at bounding box center [169, 127] width 83 height 31
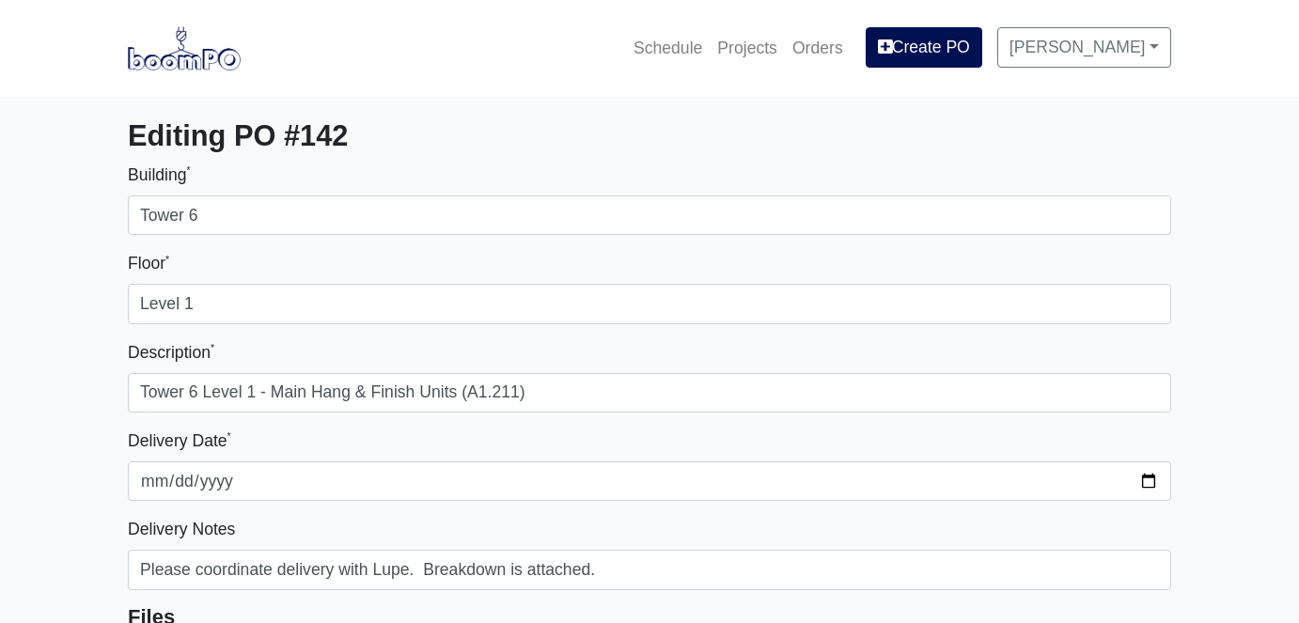
select select
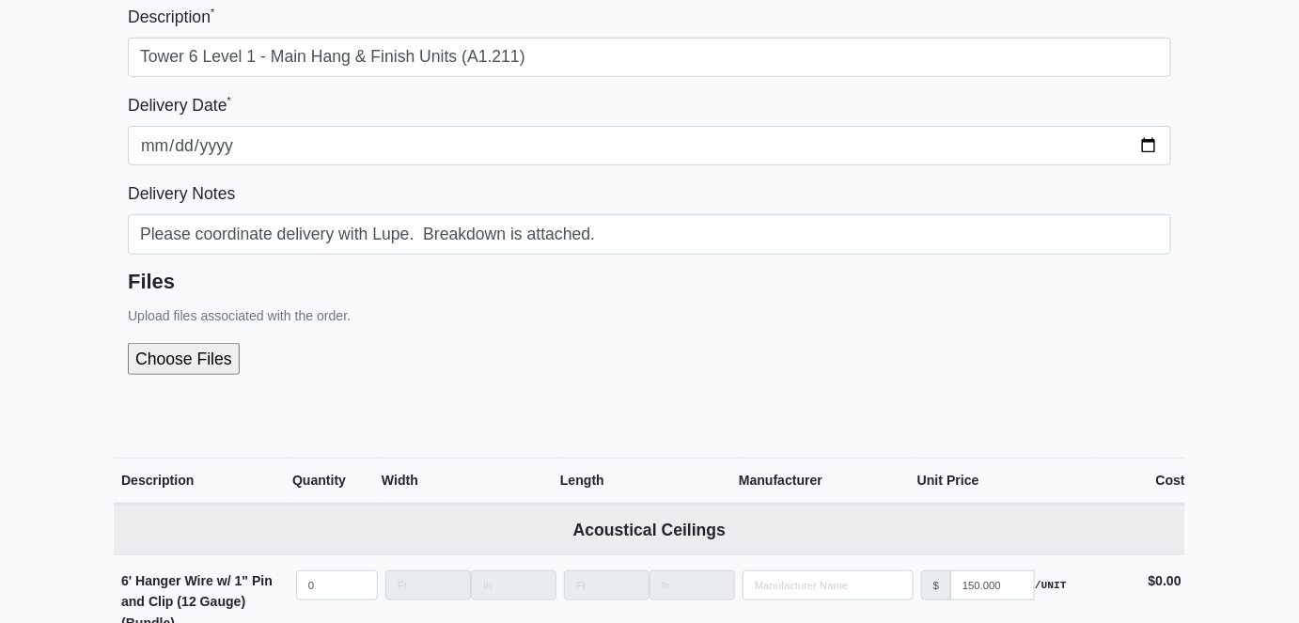
scroll to position [427, 0]
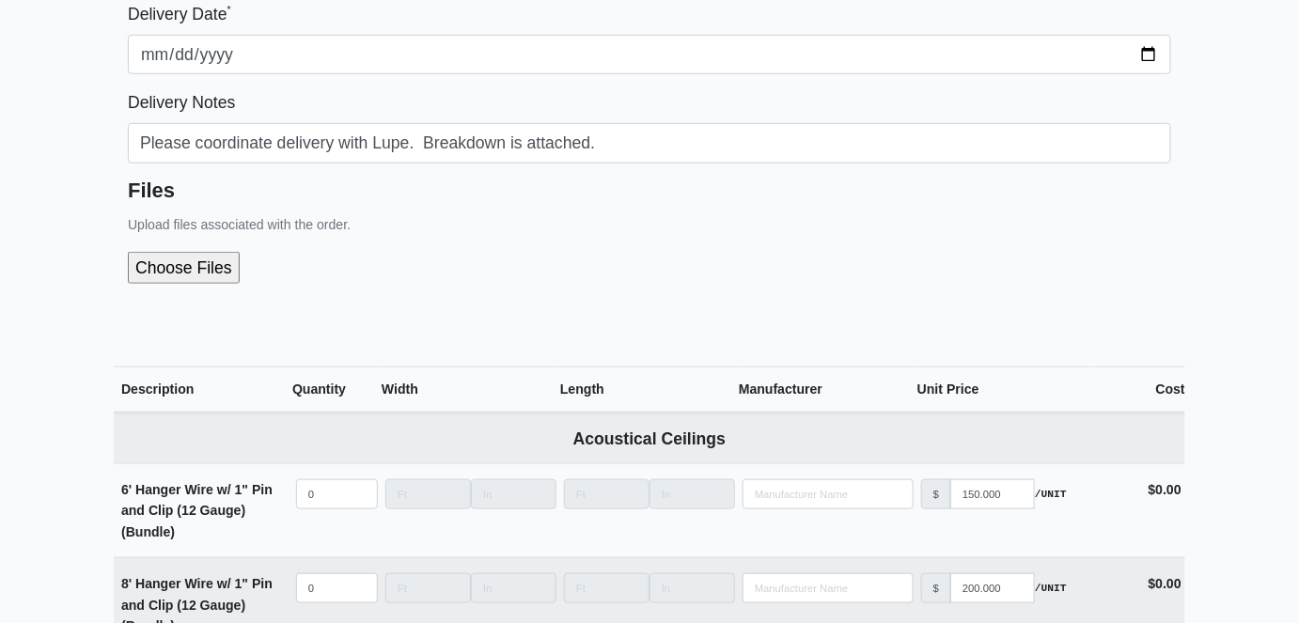
click at [170, 262] on input "file" at bounding box center [284, 268] width 313 height 32
type input "C:\fakepath\Tower 6 Level 1 - Rev 01.pdf"
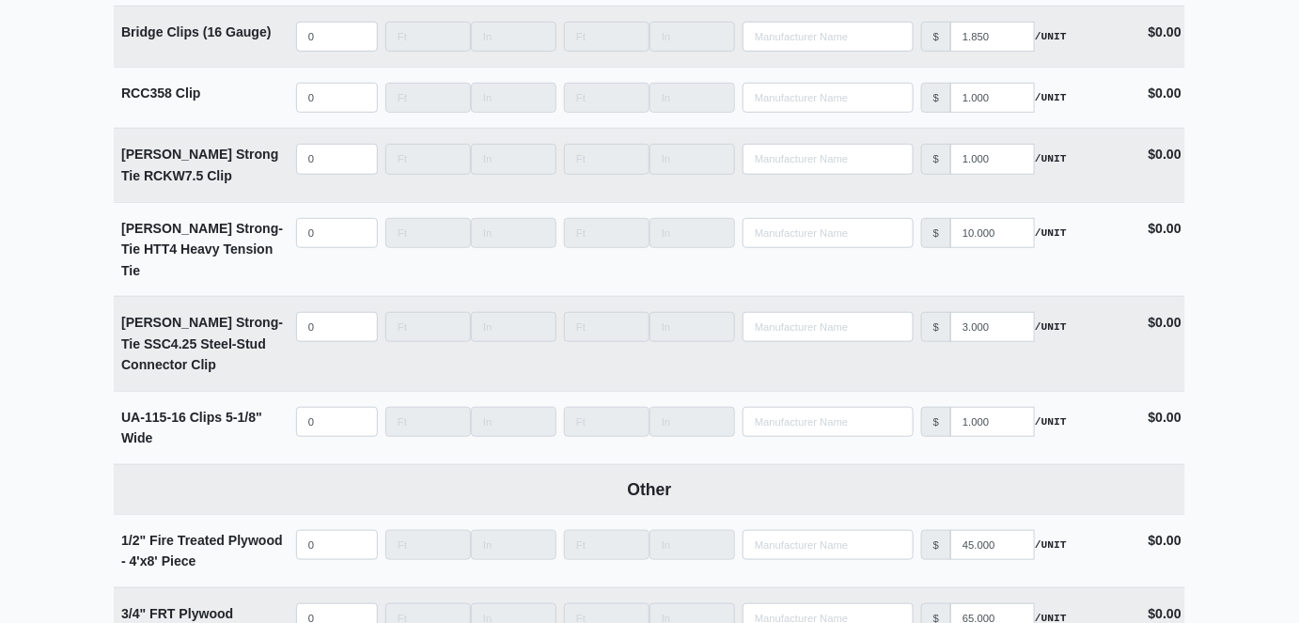
scroll to position [10456, 0]
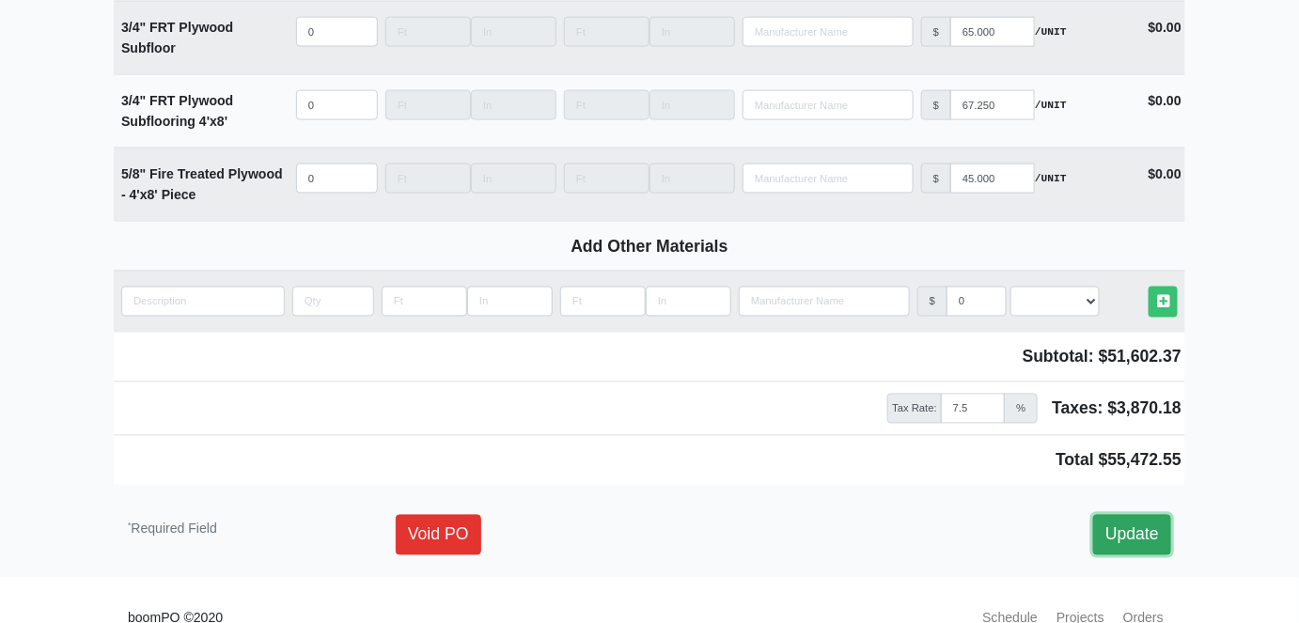
click at [1163, 515] on link "Update" at bounding box center [1132, 534] width 78 height 39
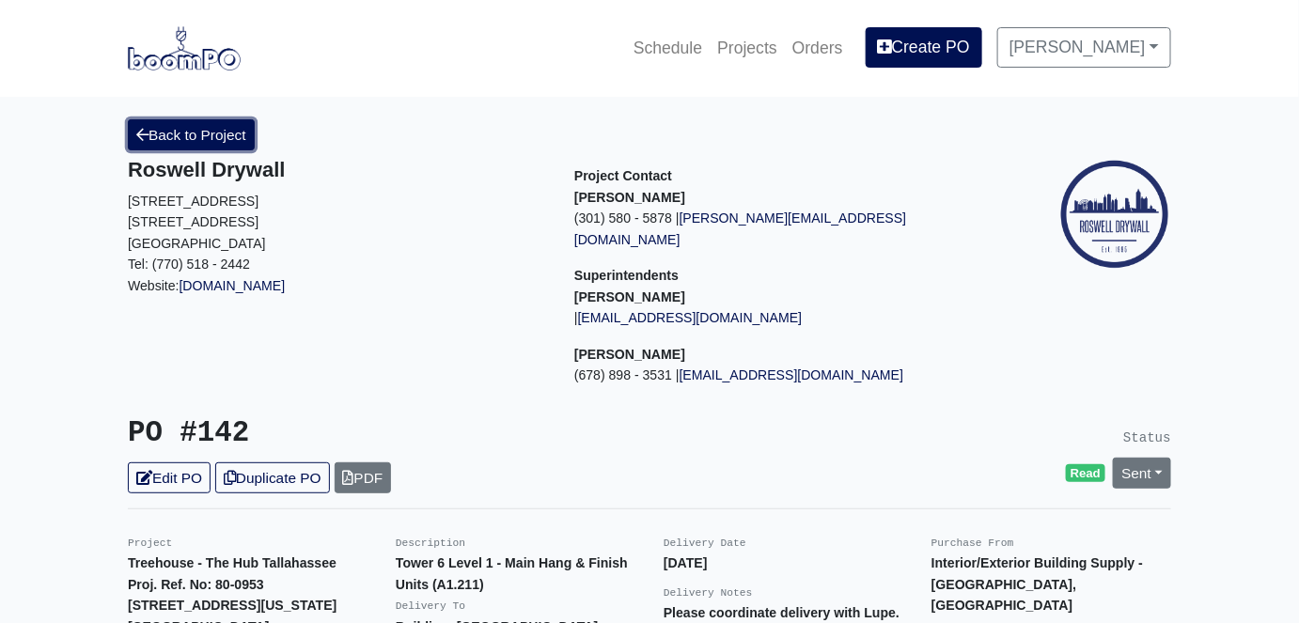
click at [196, 135] on link "Back to Project" at bounding box center [191, 134] width 127 height 31
